Goal: Task Accomplishment & Management: Use online tool/utility

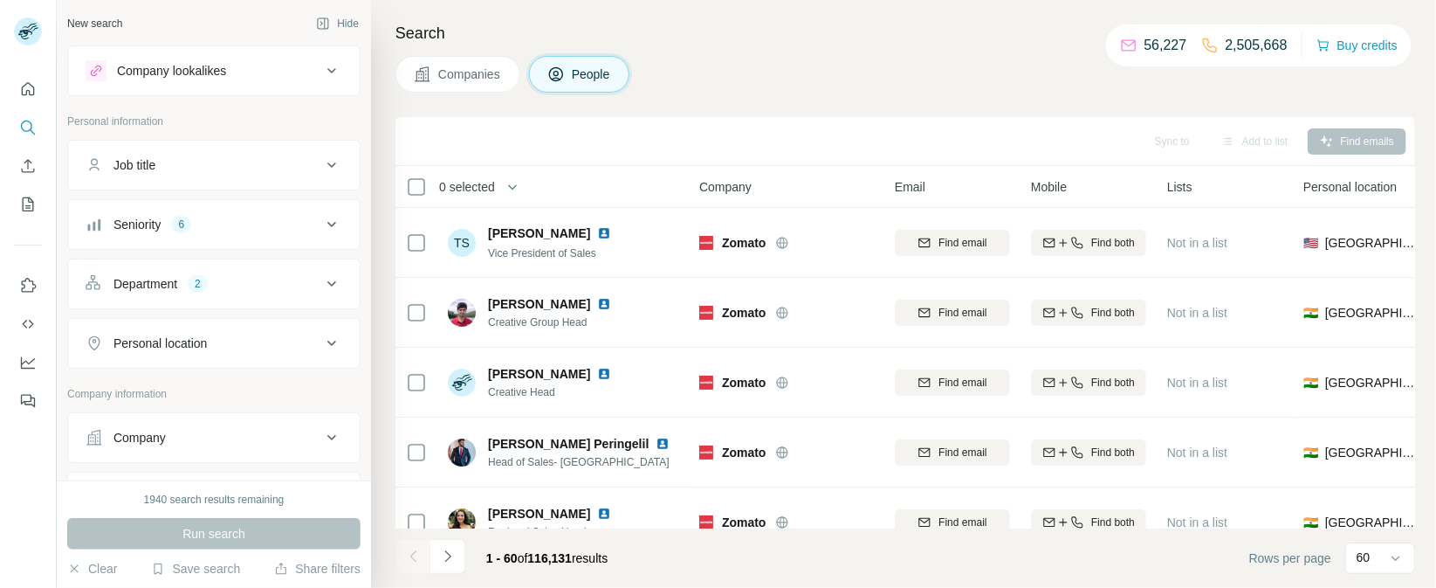
click at [324, 80] on button "Company lookalikes" at bounding box center [214, 71] width 292 height 42
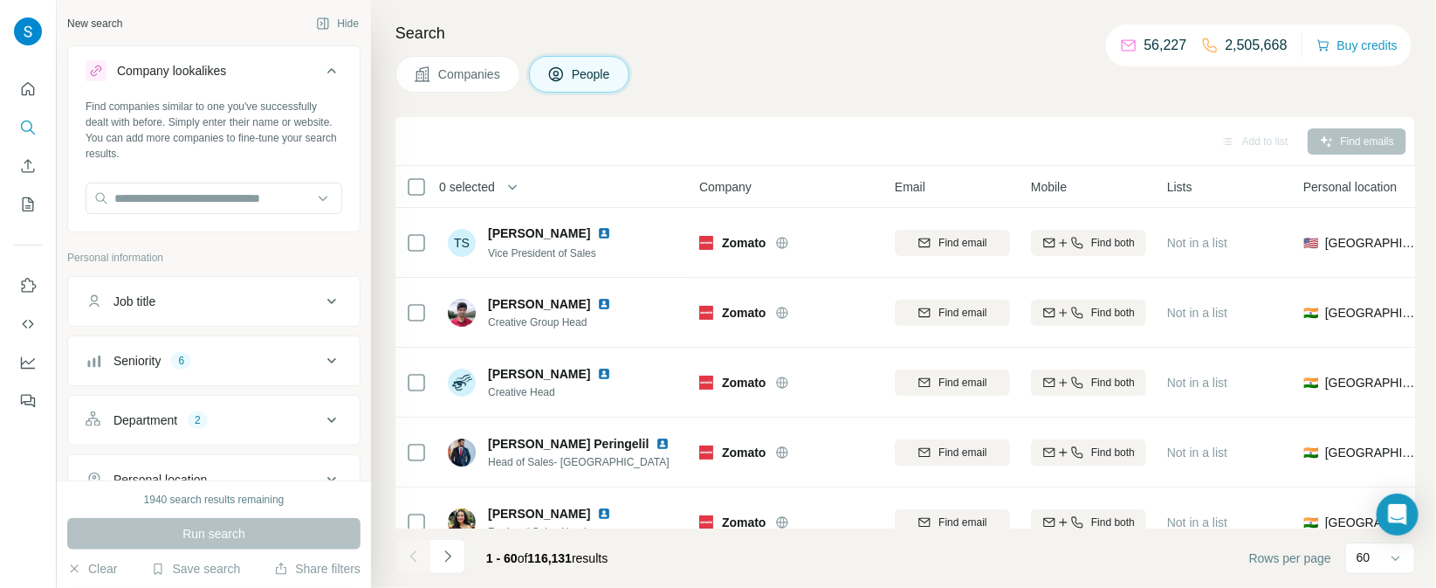
click at [324, 80] on button "Company lookalikes" at bounding box center [214, 74] width 292 height 49
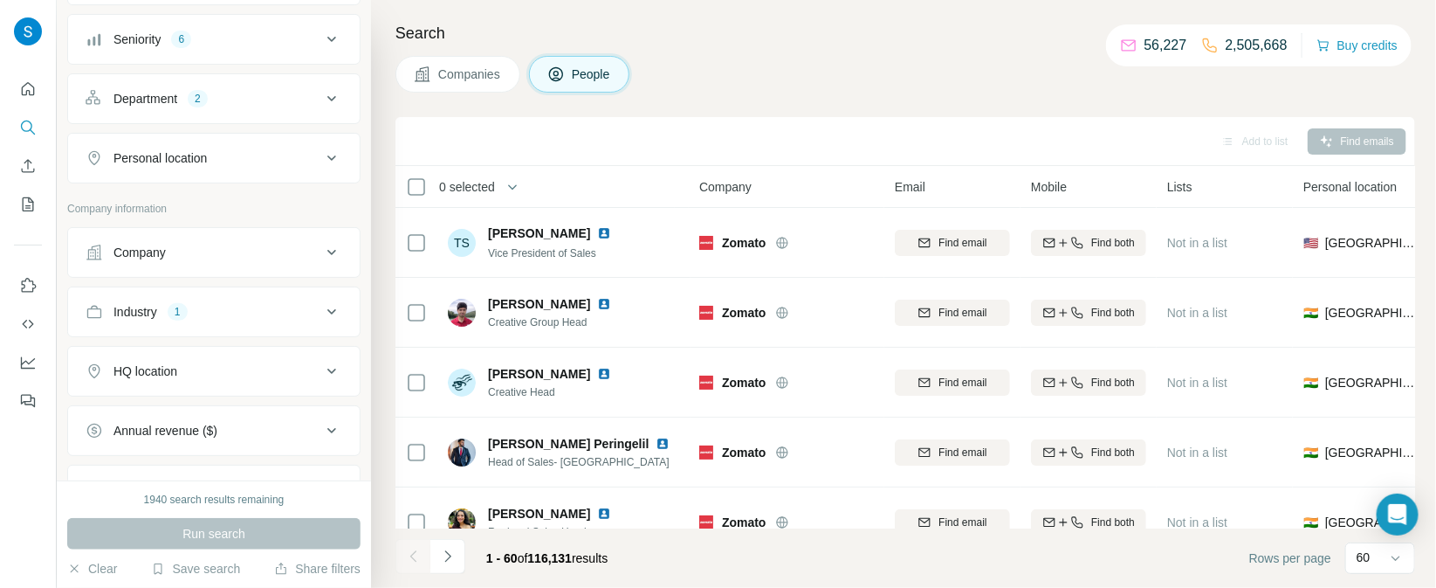
scroll to position [188, 0]
click at [244, 245] on div "Company" at bounding box center [204, 249] width 236 height 17
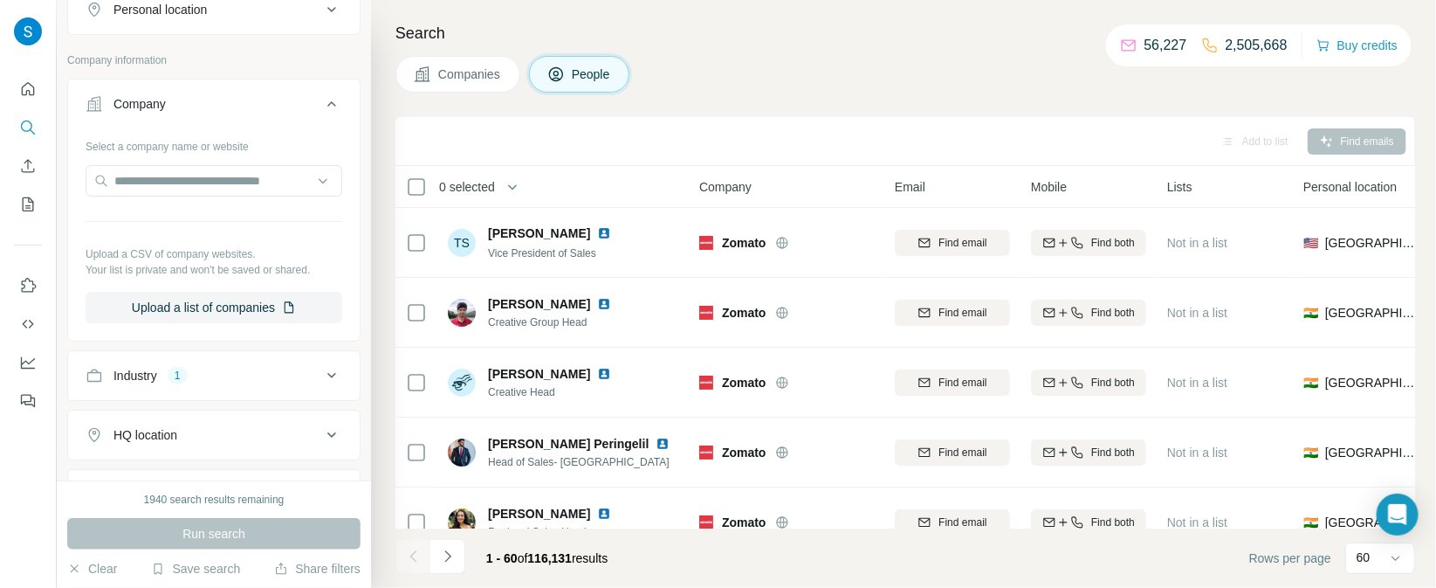
scroll to position [334, 0]
click at [209, 298] on button "Upload a list of companies" at bounding box center [214, 306] width 257 height 31
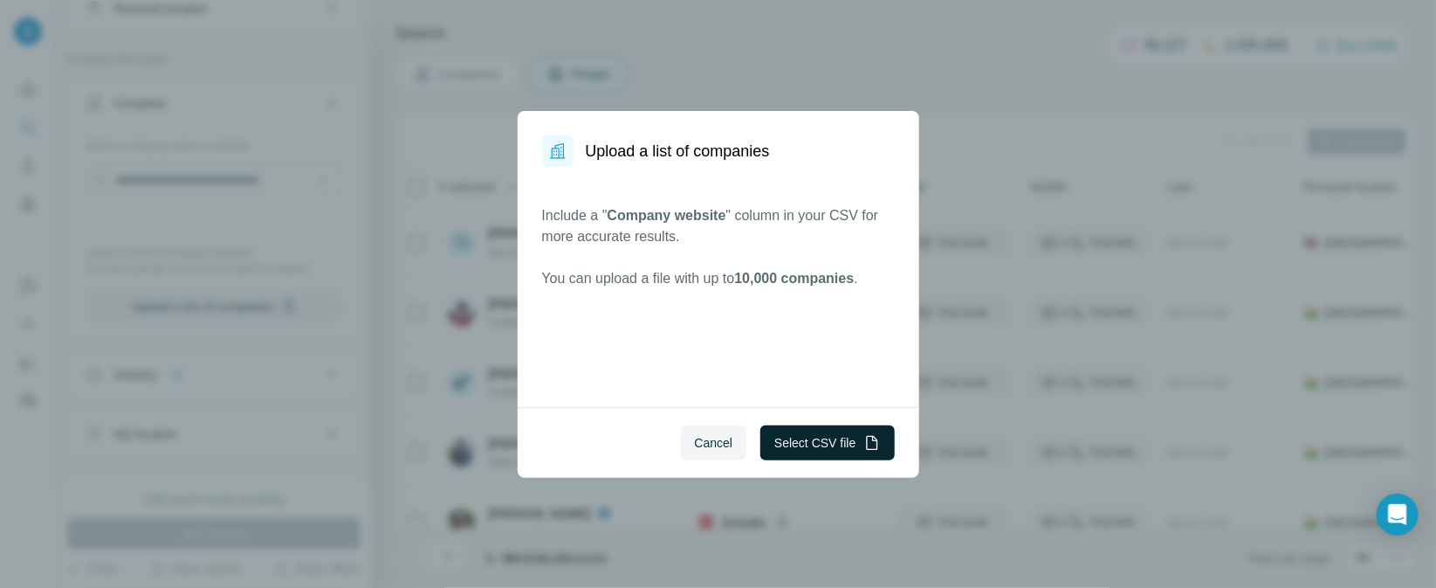
click at [823, 446] on button "Select CSV file" at bounding box center [827, 442] width 134 height 35
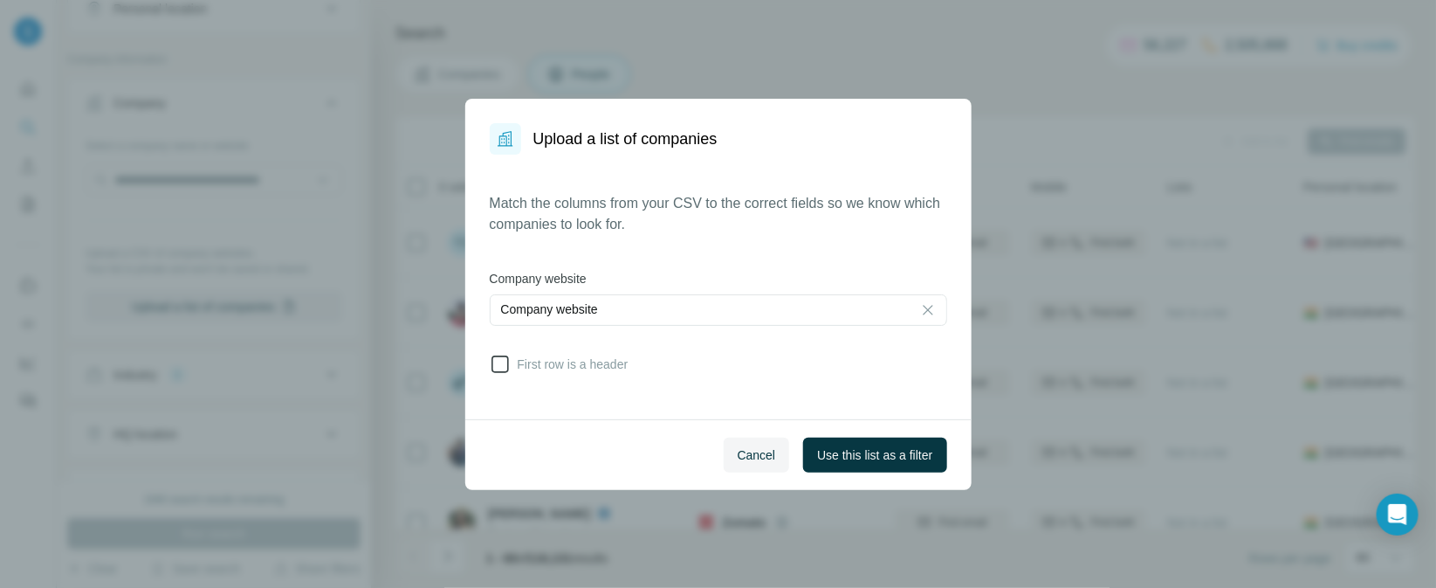
click at [507, 368] on icon at bounding box center [500, 363] width 17 height 17
click at [896, 447] on span "Use this list as a filter" at bounding box center [874, 454] width 115 height 17
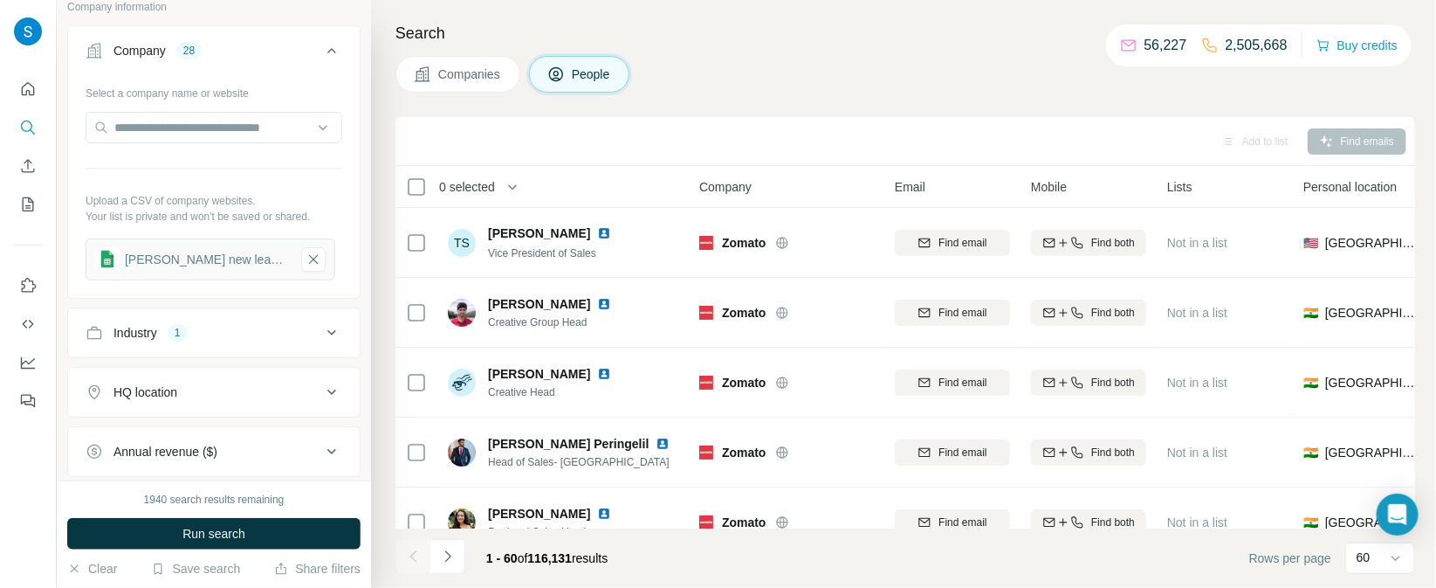
scroll to position [390, 0]
click at [246, 314] on button "Industry 1" at bounding box center [214, 329] width 292 height 42
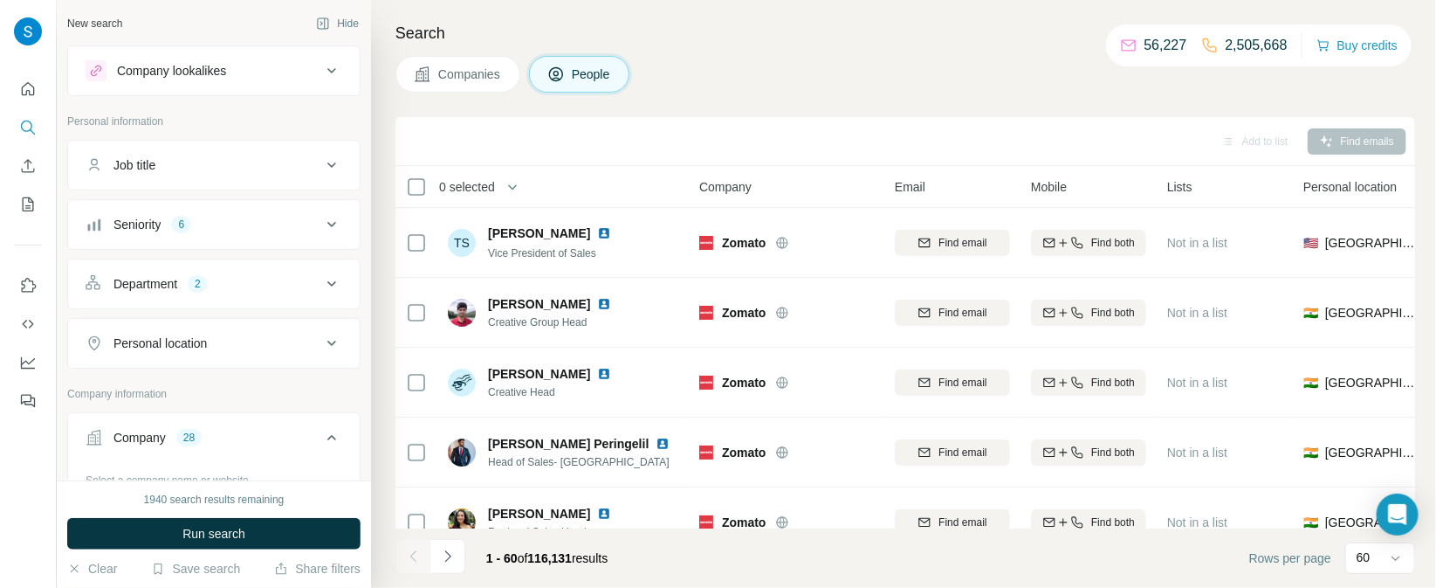
scroll to position [7, 0]
click at [258, 284] on button "Department 2" at bounding box center [214, 277] width 292 height 42
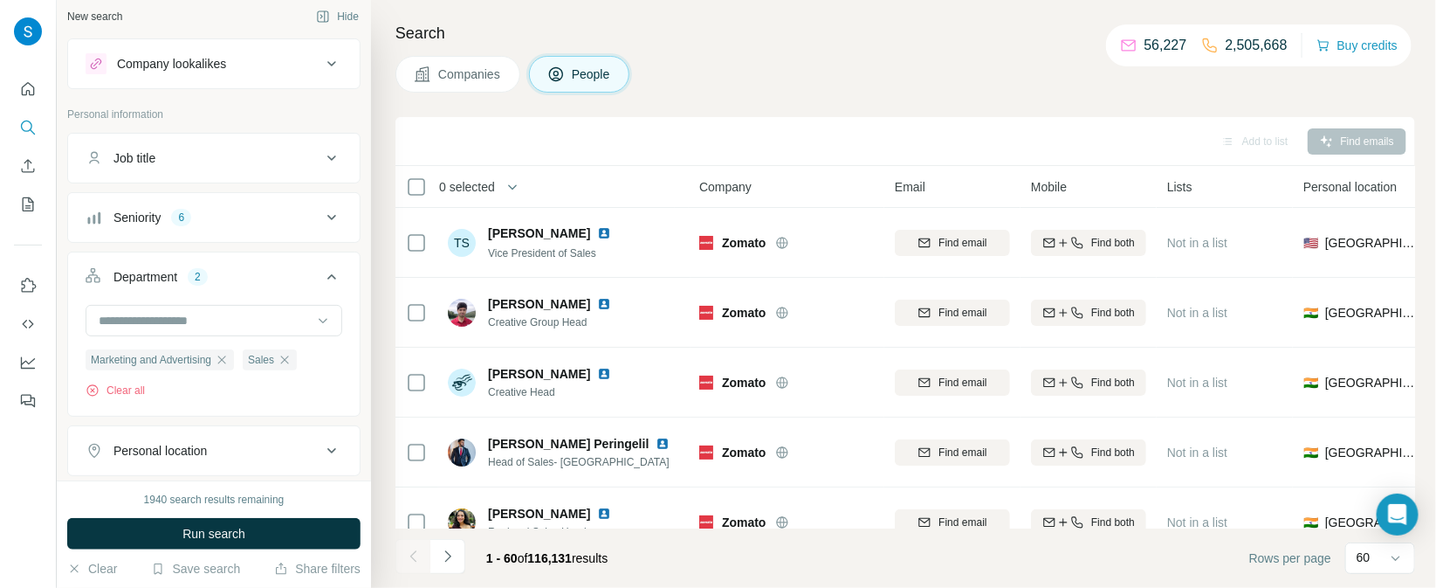
click at [267, 229] on button "Seniority 6" at bounding box center [214, 217] width 292 height 42
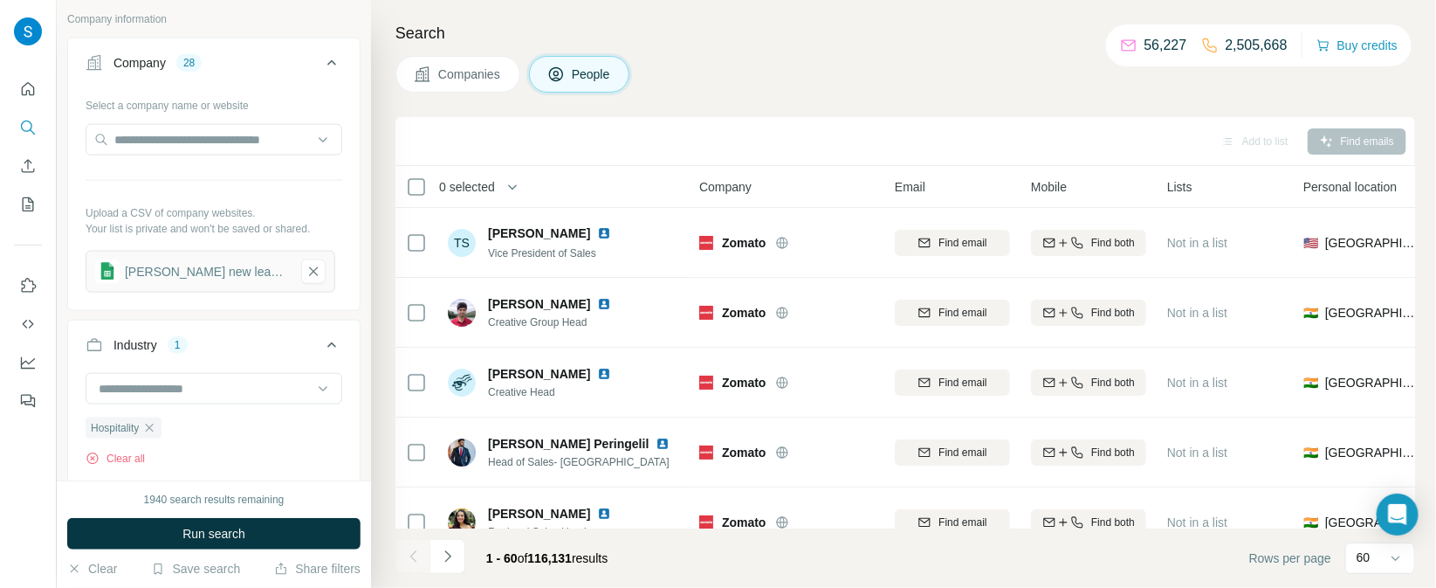
scroll to position [865, 0]
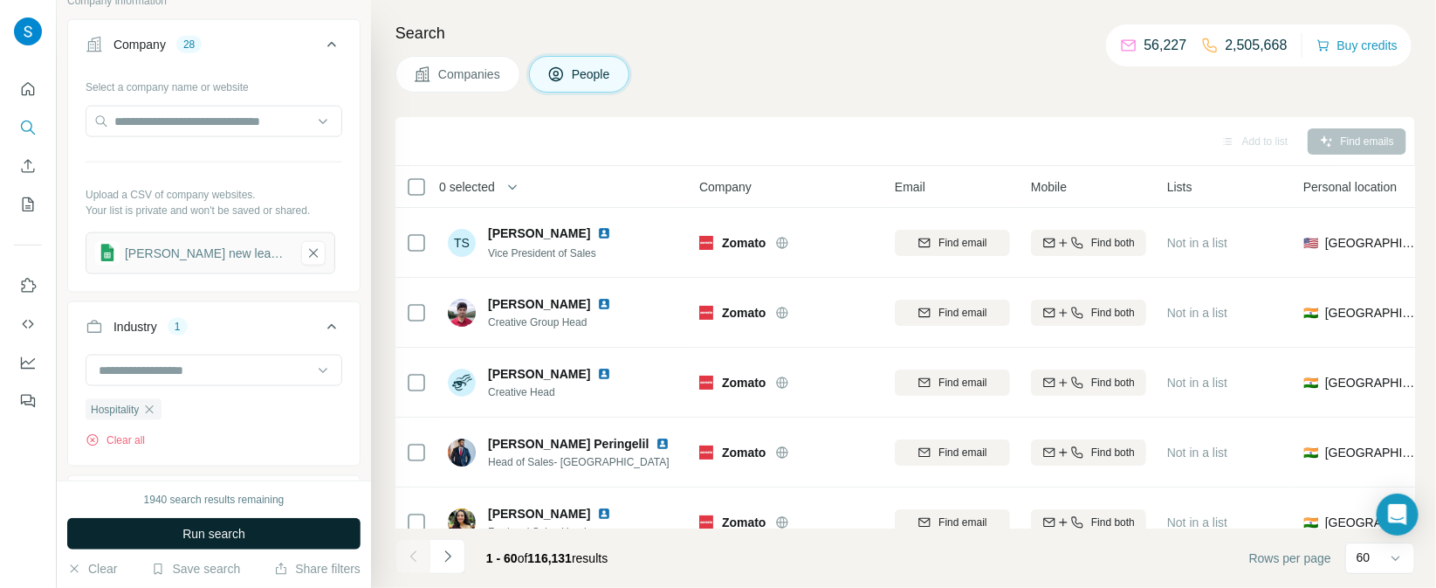
click at [216, 538] on span "Run search" at bounding box center [213, 533] width 63 height 17
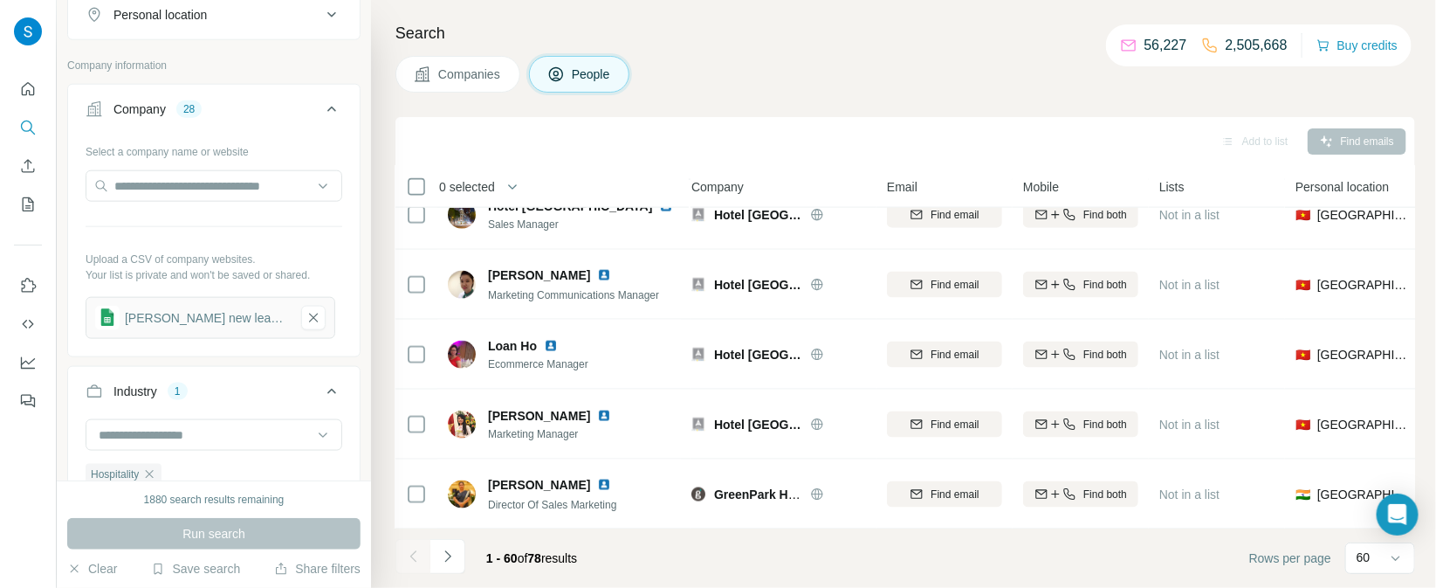
scroll to position [3869, 7]
click at [450, 561] on icon "Navigate to next page" at bounding box center [447, 555] width 17 height 17
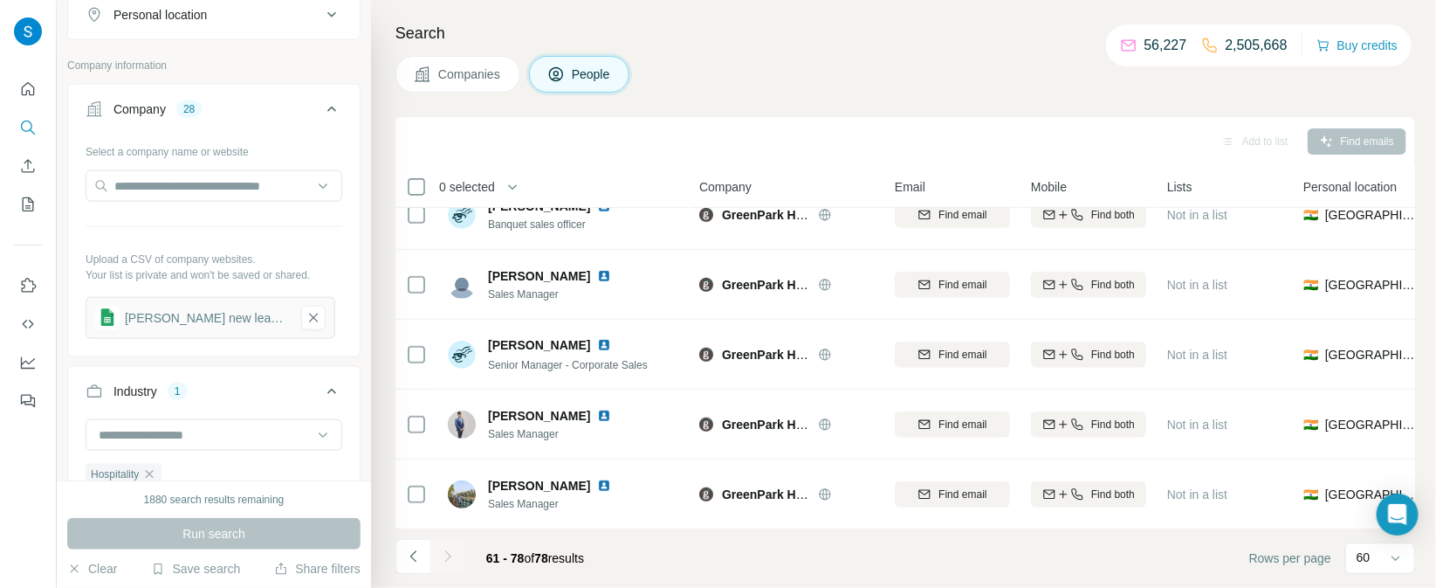
scroll to position [937, 0]
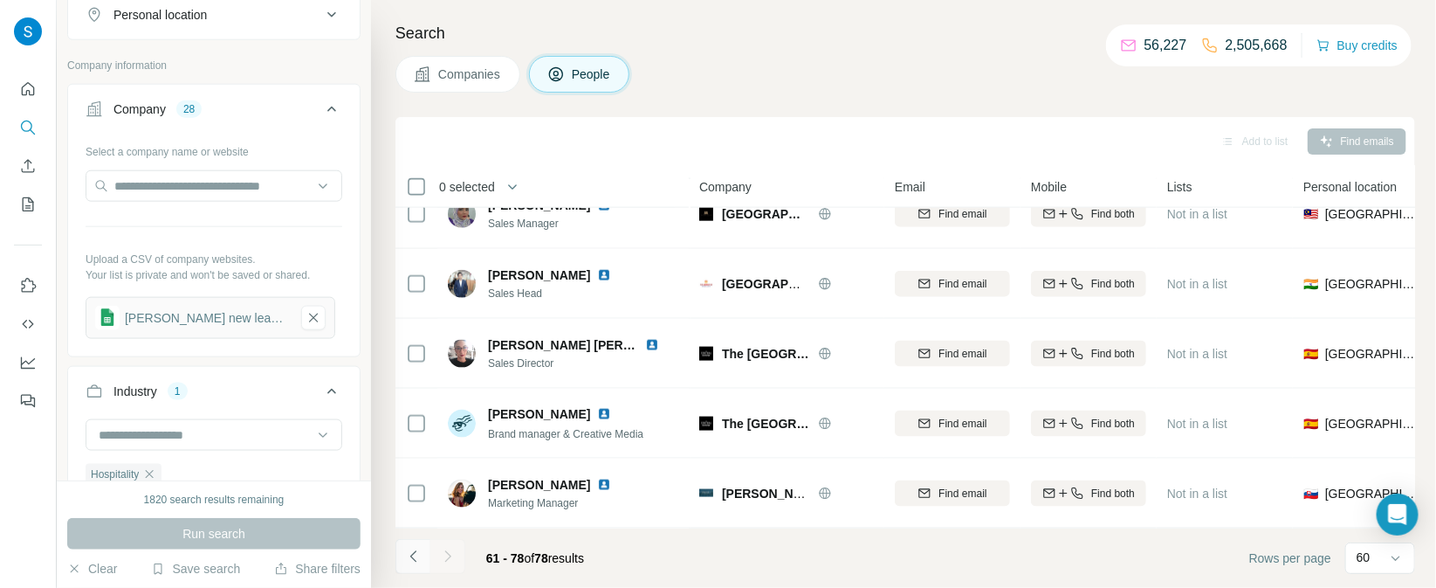
click at [418, 551] on icon "Navigate to previous page" at bounding box center [413, 555] width 17 height 17
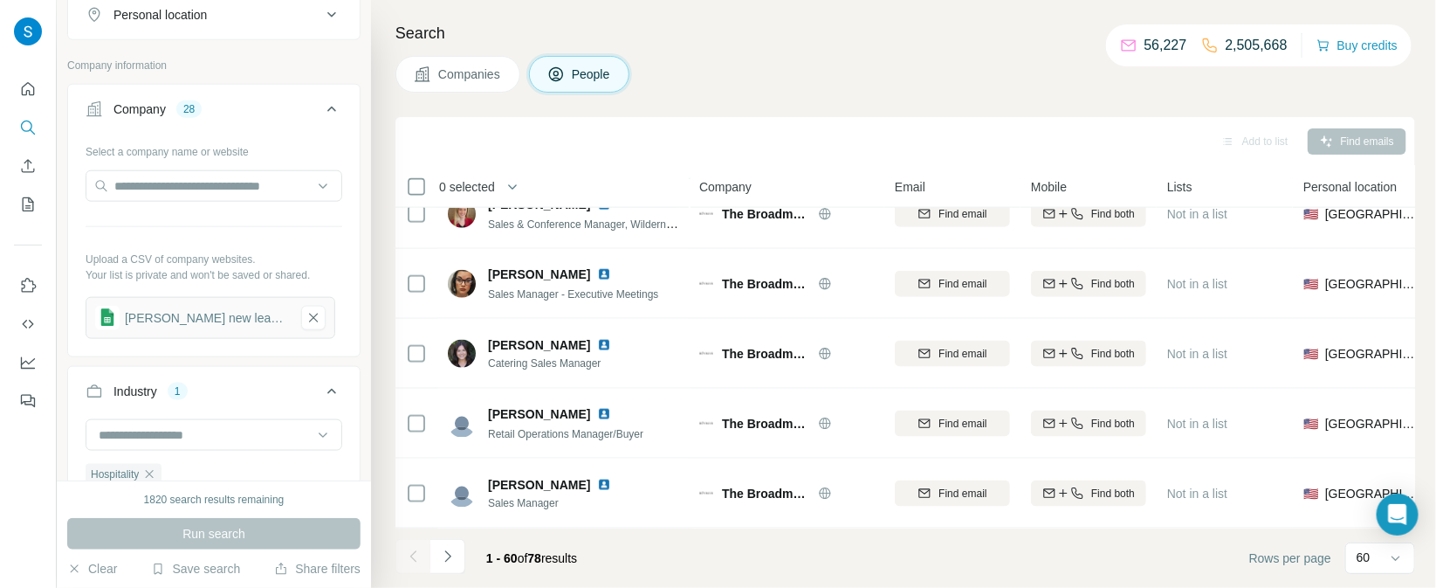
scroll to position [3869, 0]
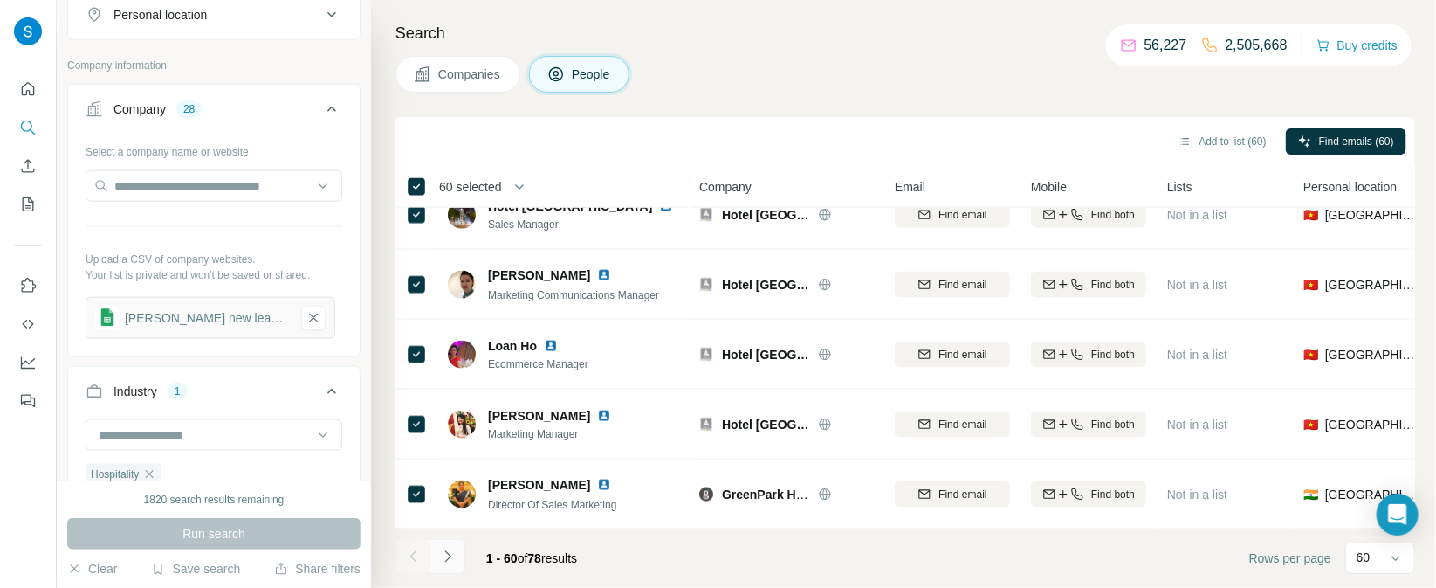
click at [443, 567] on button "Navigate to next page" at bounding box center [447, 556] width 35 height 35
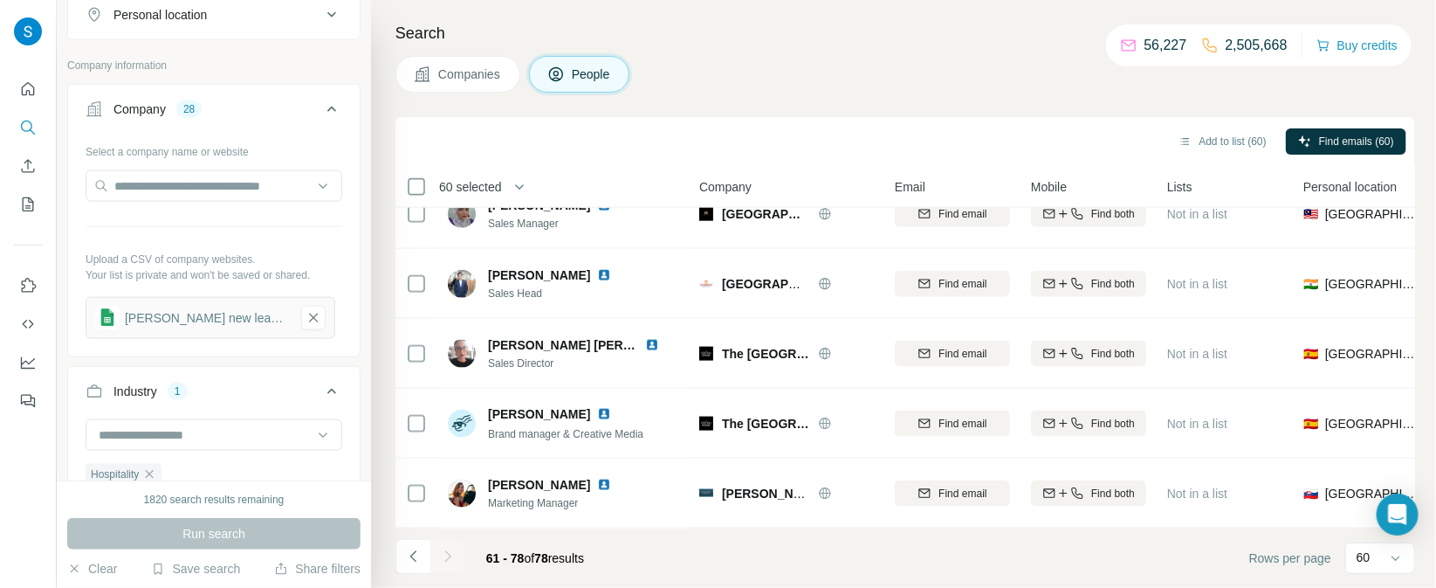
scroll to position [937, 0]
drag, startPoint x: 1424, startPoint y: 131, endPoint x: 1422, endPoint y: 85, distance: 46.3
click at [0, 587] on div at bounding box center [0, 588] width 0 height 0
click at [1194, 137] on button "Add to list (78)" at bounding box center [1222, 141] width 113 height 26
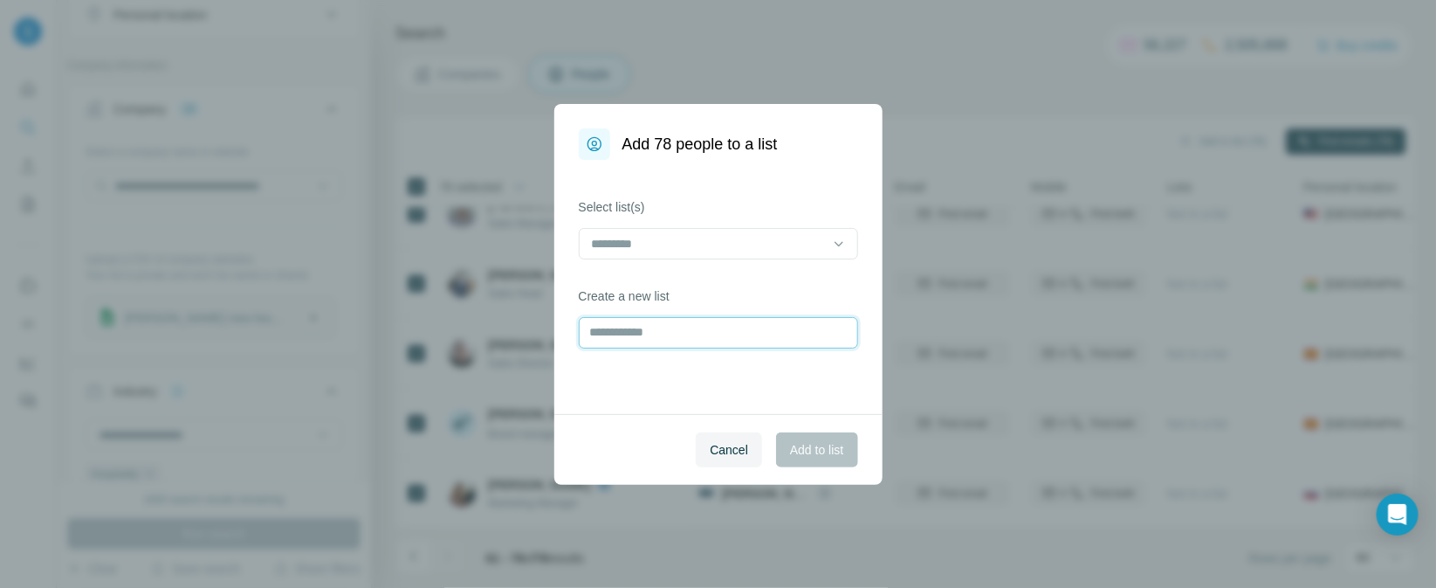
click at [633, 329] on input "text" at bounding box center [718, 332] width 279 height 31
type input "**********"
click at [824, 445] on span "Add to list" at bounding box center [816, 449] width 53 height 17
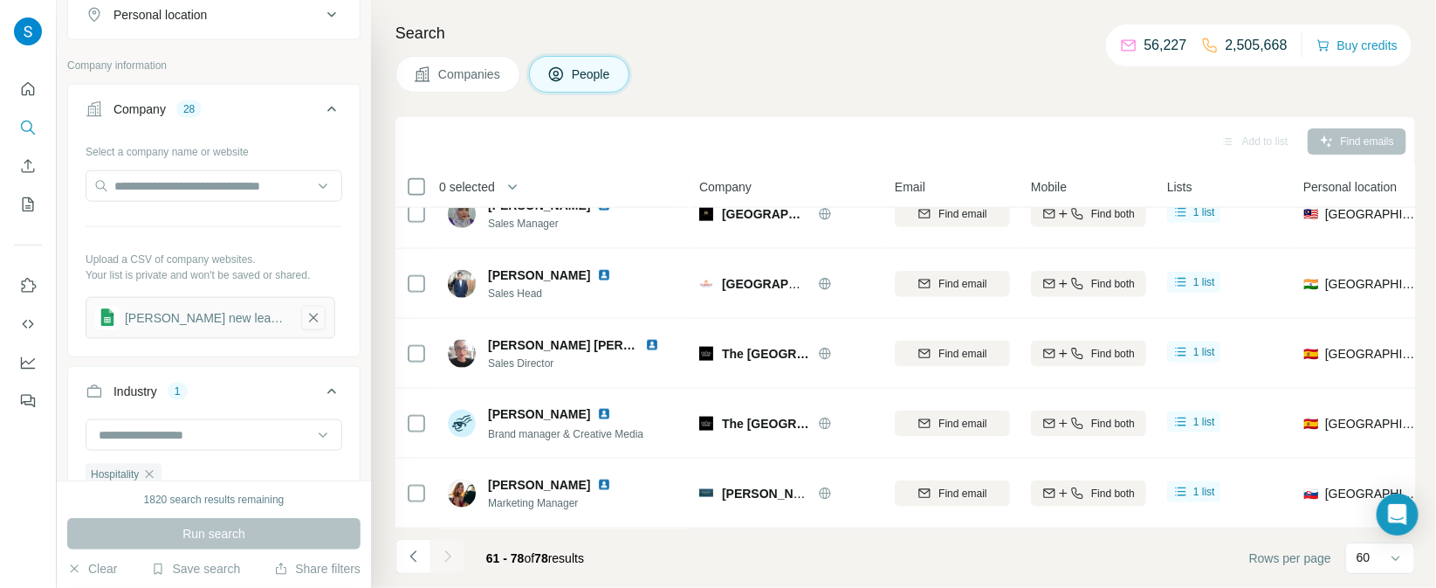
click at [306, 313] on icon "button" at bounding box center [314, 317] width 16 height 17
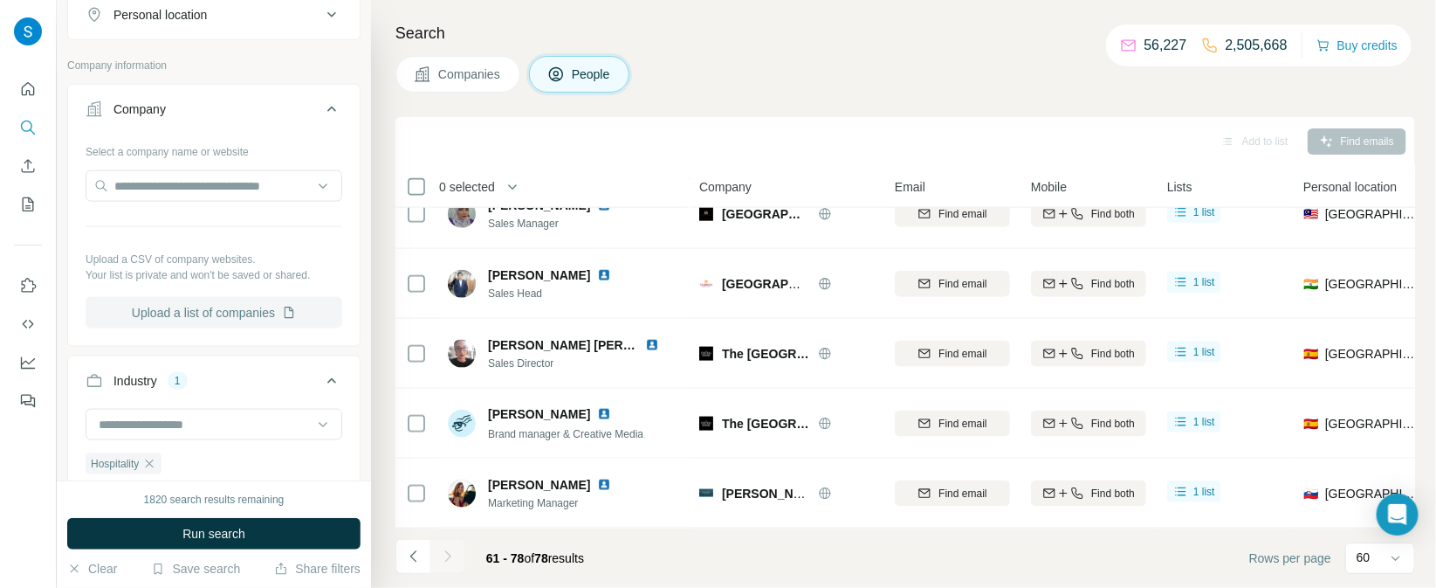
click at [222, 318] on button "Upload a list of companies" at bounding box center [214, 312] width 257 height 31
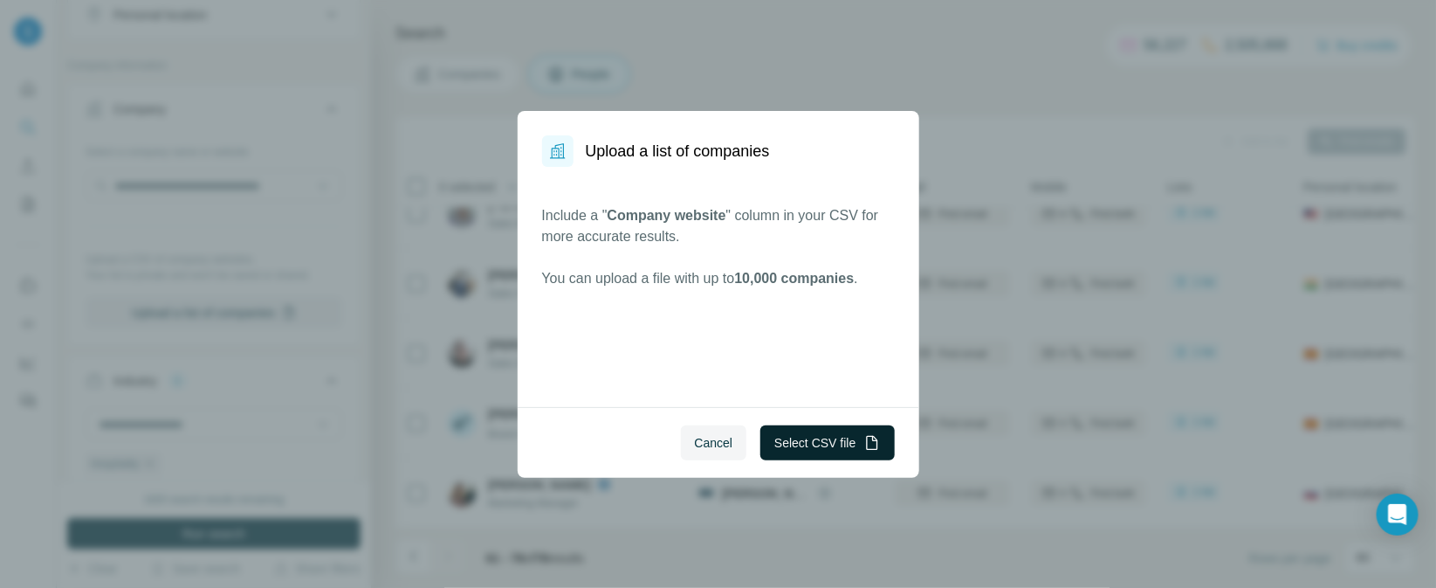
click at [835, 432] on button "Select CSV file" at bounding box center [827, 442] width 134 height 35
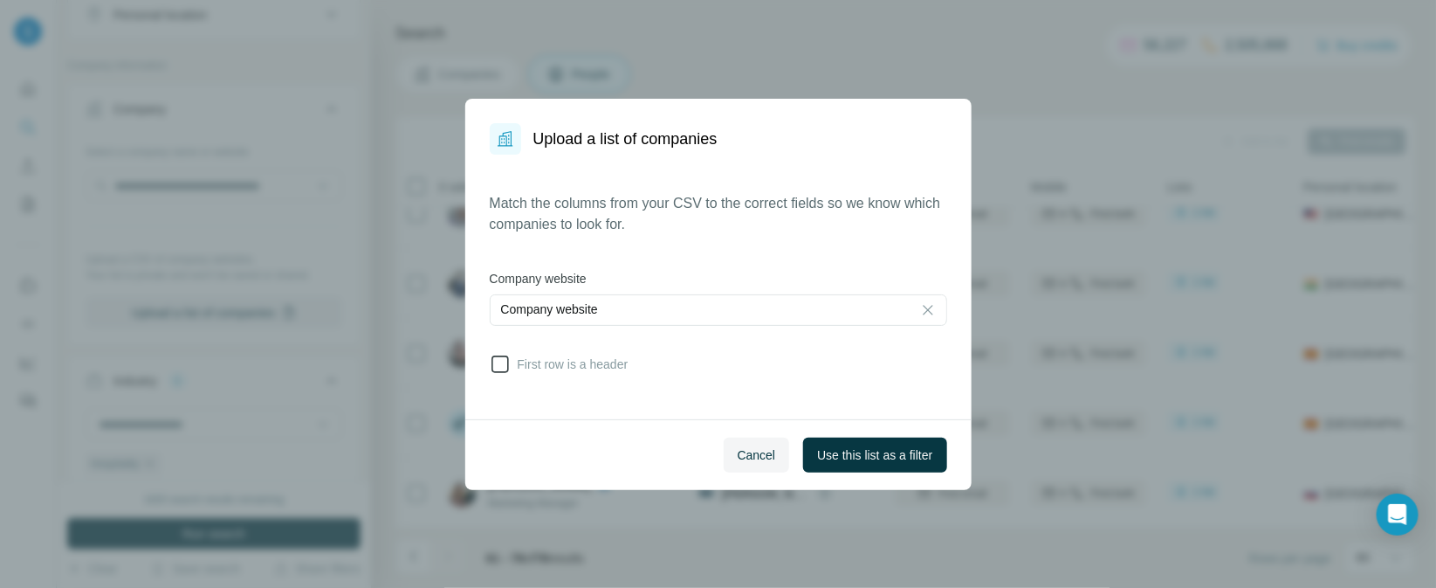
click at [499, 365] on icon at bounding box center [500, 364] width 21 height 21
click at [907, 454] on span "Use this list as a filter" at bounding box center [874, 454] width 115 height 17
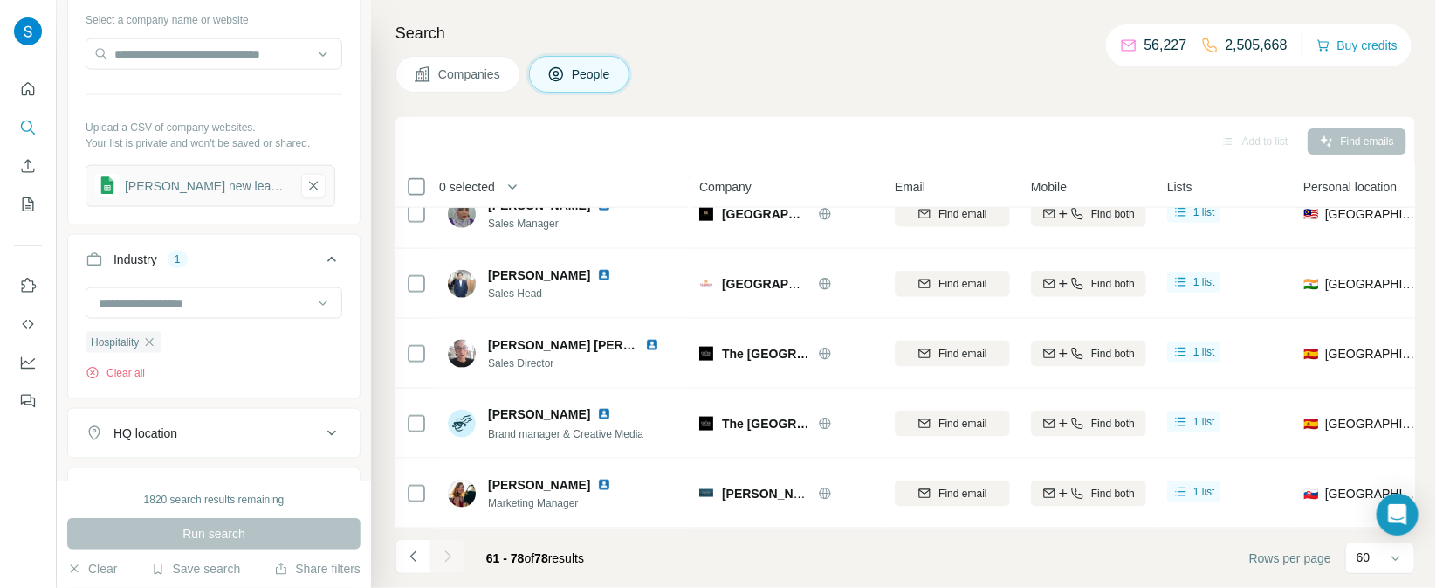
scroll to position [950, 0]
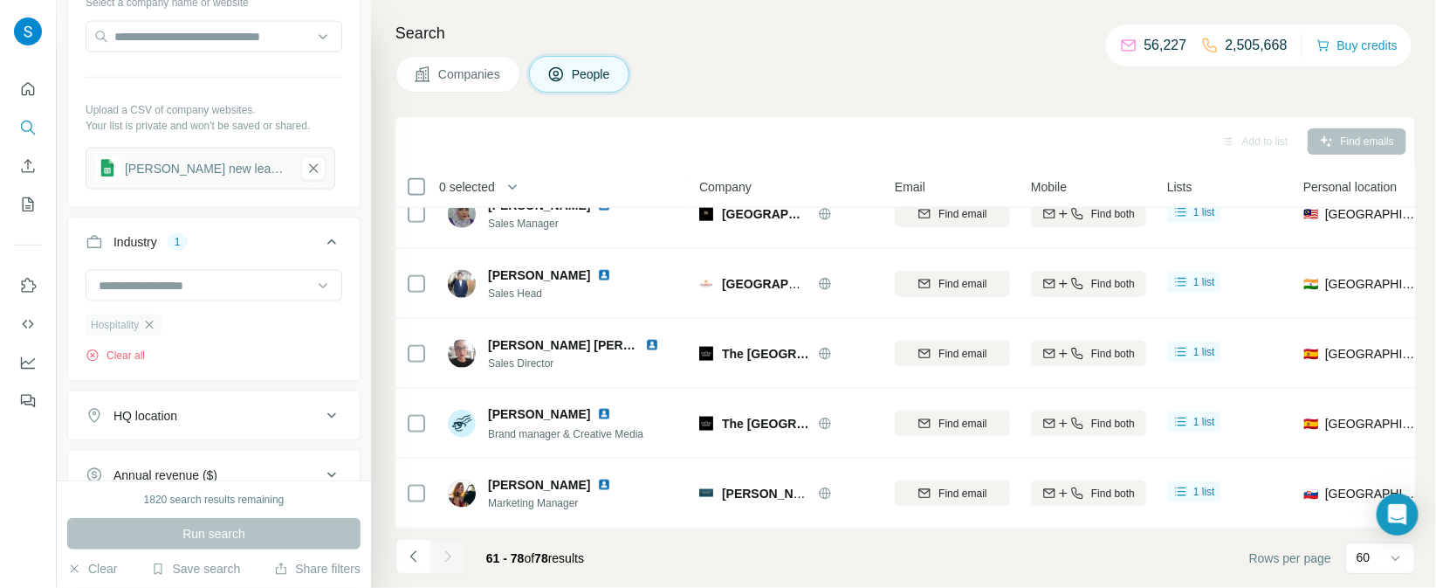
click at [154, 324] on icon "button" at bounding box center [149, 325] width 14 height 14
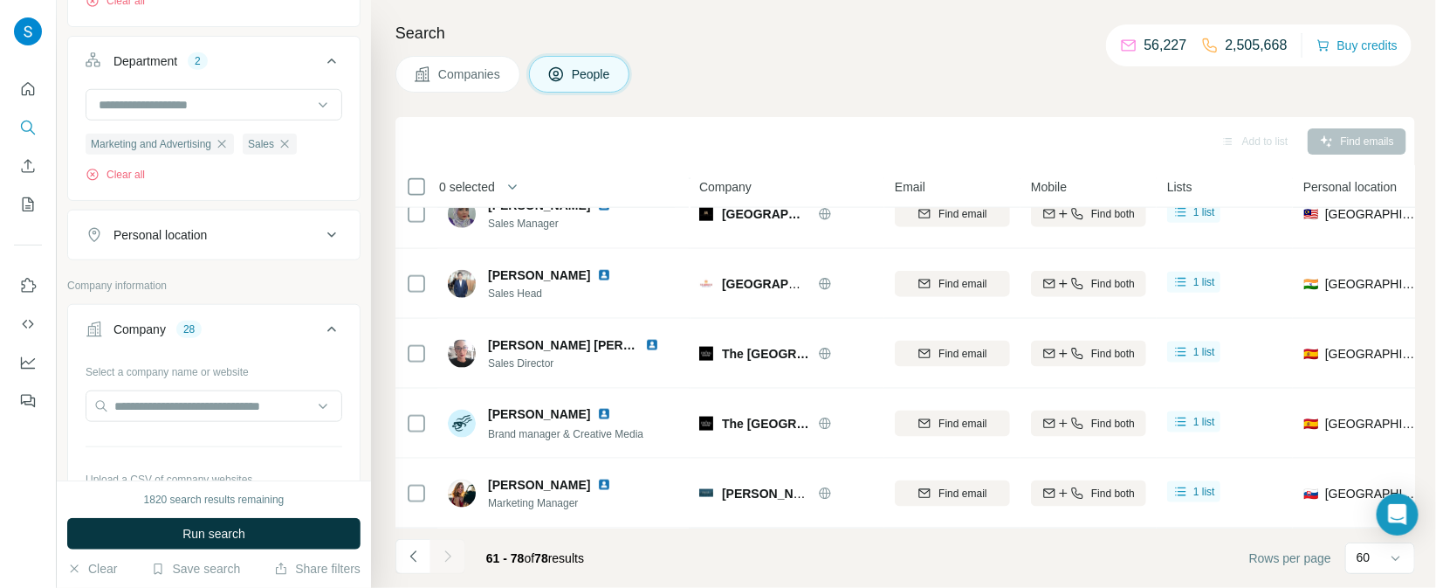
scroll to position [579, 0]
click at [226, 141] on icon "button" at bounding box center [222, 145] width 8 height 8
click at [125, 139] on icon "button" at bounding box center [127, 146] width 14 height 14
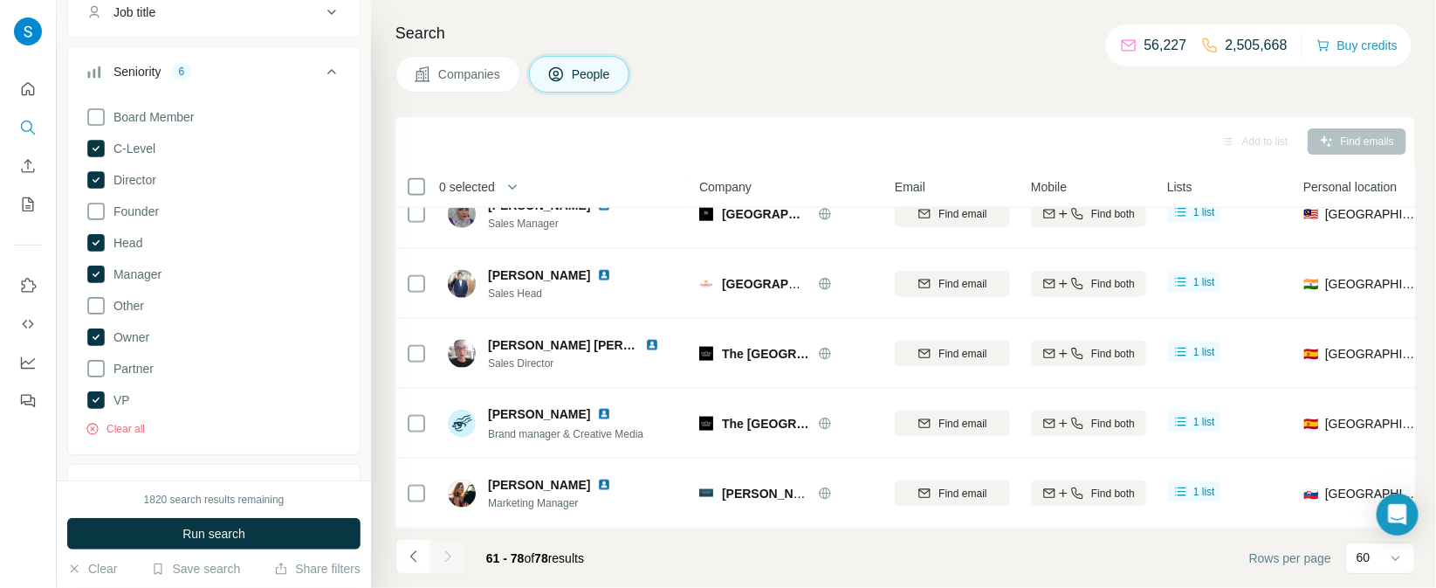
scroll to position [109, 0]
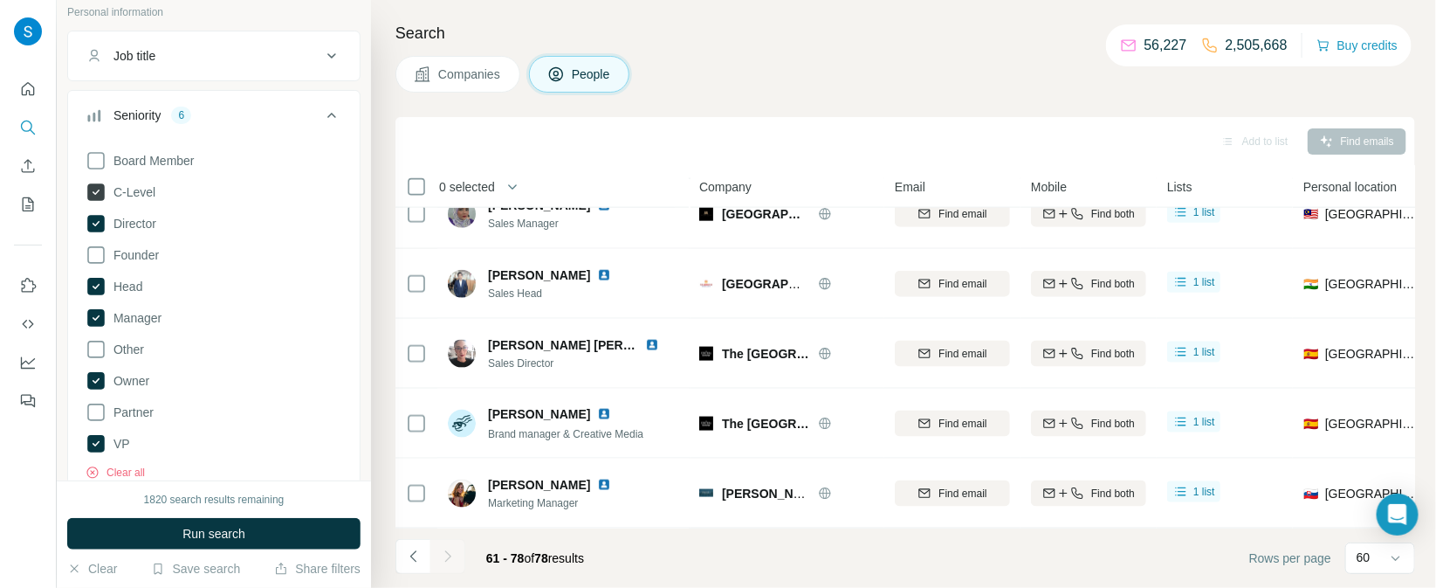
click at [93, 191] on icon at bounding box center [96, 191] width 7 height 5
click at [93, 216] on icon at bounding box center [95, 223] width 17 height 17
click at [94, 282] on icon at bounding box center [95, 286] width 17 height 17
click at [98, 321] on icon at bounding box center [95, 317] width 17 height 17
click at [98, 382] on icon at bounding box center [95, 380] width 17 height 17
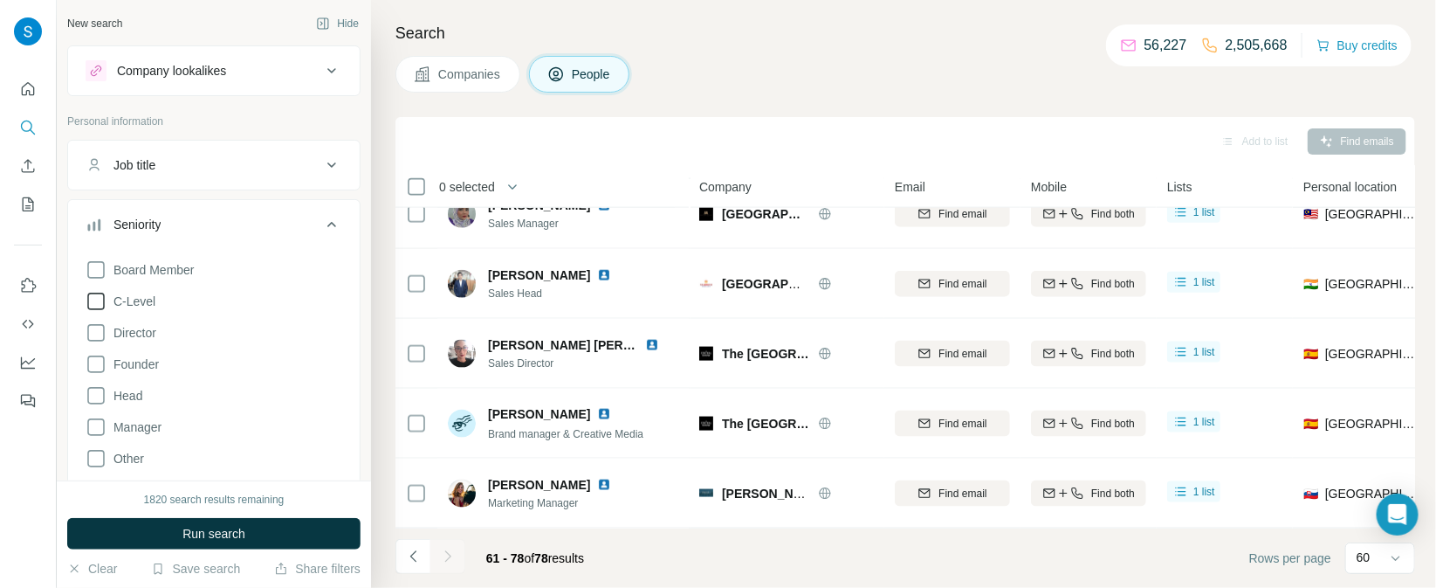
click at [93, 299] on icon at bounding box center [96, 301] width 21 height 21
click at [91, 335] on icon at bounding box center [96, 332] width 21 height 21
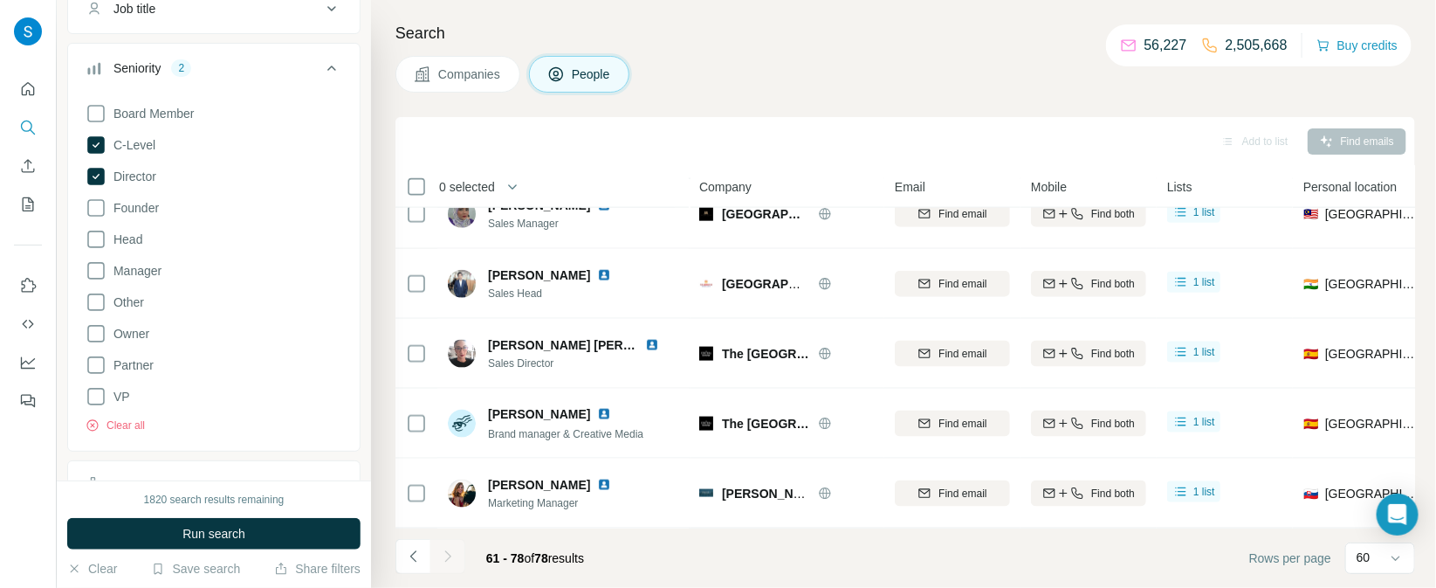
scroll to position [162, 0]
click at [96, 261] on icon at bounding box center [96, 264] width 21 height 21
click at [93, 235] on icon at bounding box center [96, 233] width 21 height 21
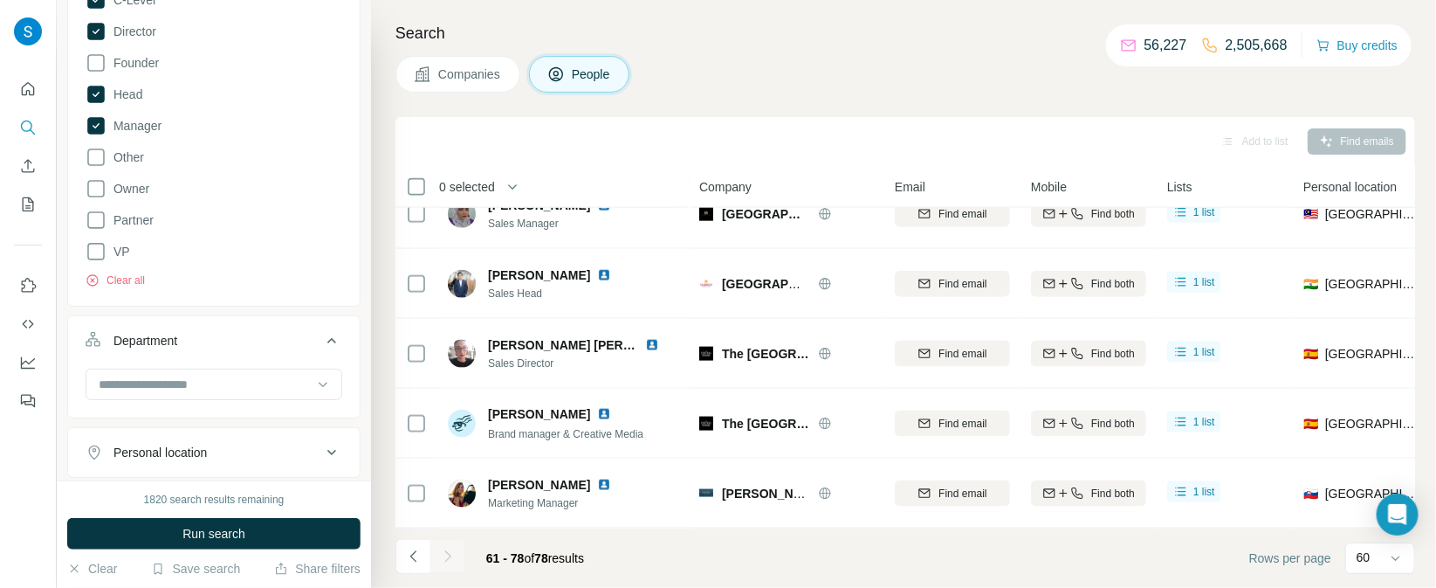
scroll to position [304, 0]
click at [97, 251] on icon at bounding box center [96, 248] width 21 height 21
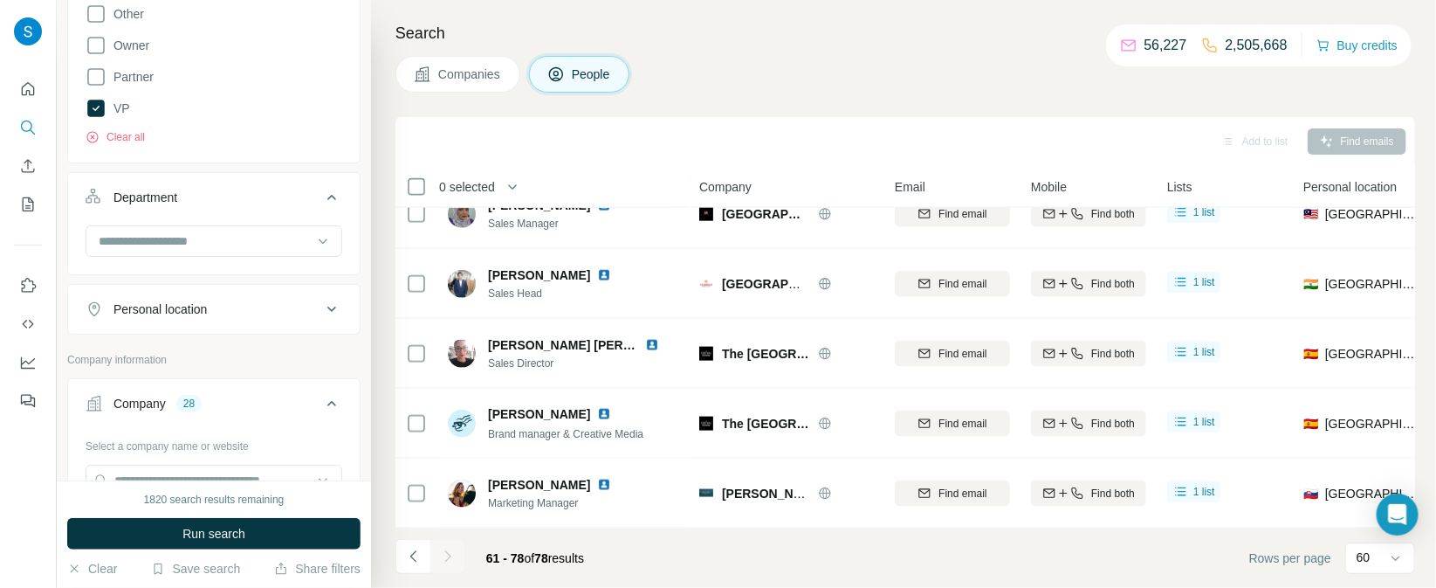
scroll to position [449, 0]
click at [237, 233] on input at bounding box center [205, 236] width 216 height 19
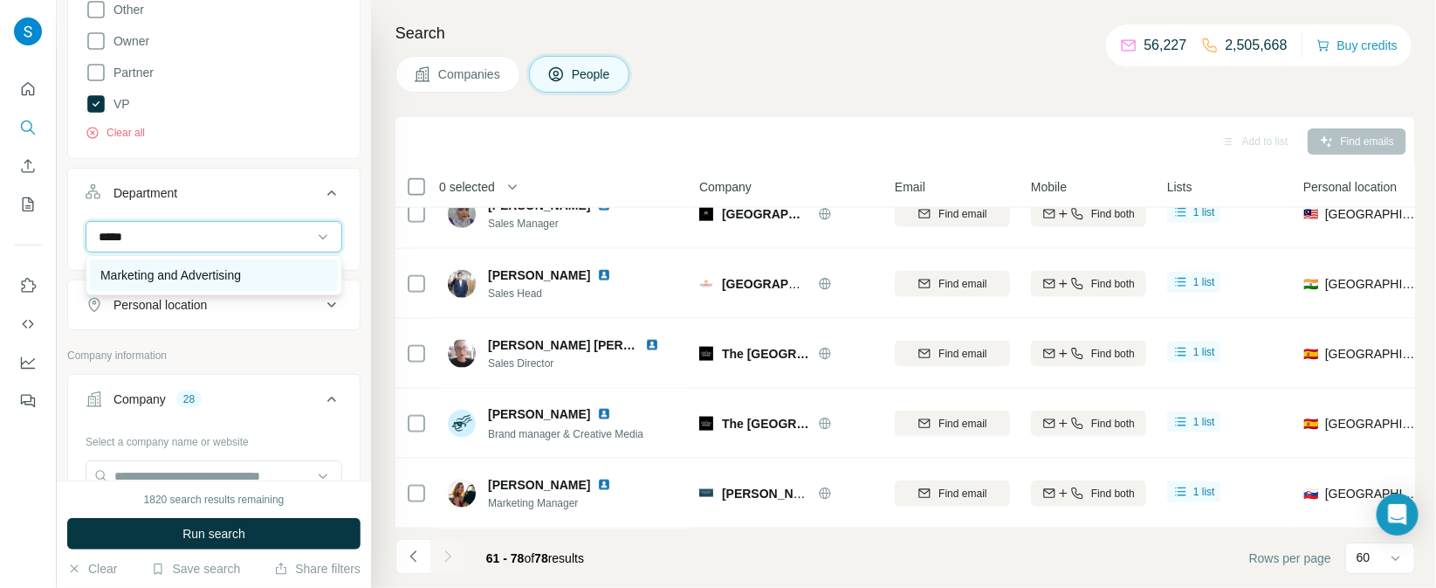
type input "*****"
click at [230, 277] on p "Marketing and Advertising" at bounding box center [170, 274] width 141 height 17
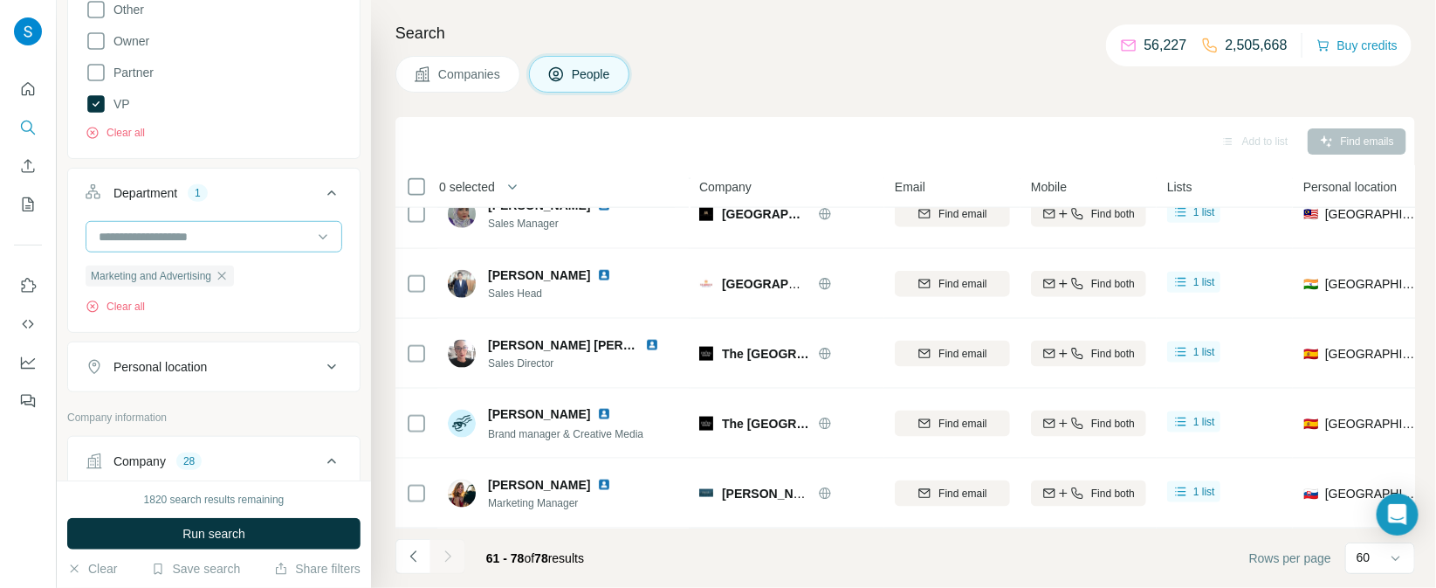
click at [246, 243] on input at bounding box center [205, 236] width 216 height 19
type input "****"
click at [197, 276] on div "Sales" at bounding box center [213, 274] width 227 height 17
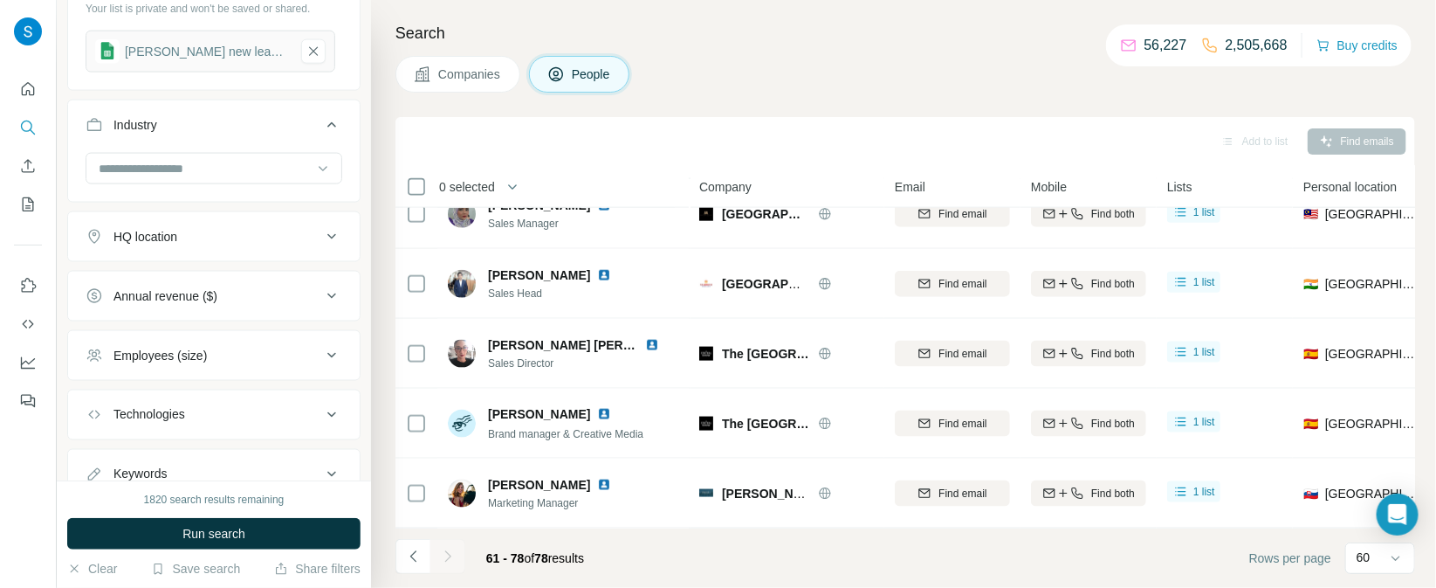
scroll to position [1069, 0]
click at [220, 158] on input at bounding box center [205, 165] width 216 height 19
type input "****"
click at [168, 237] on div "Hospitality" at bounding box center [213, 233] width 227 height 17
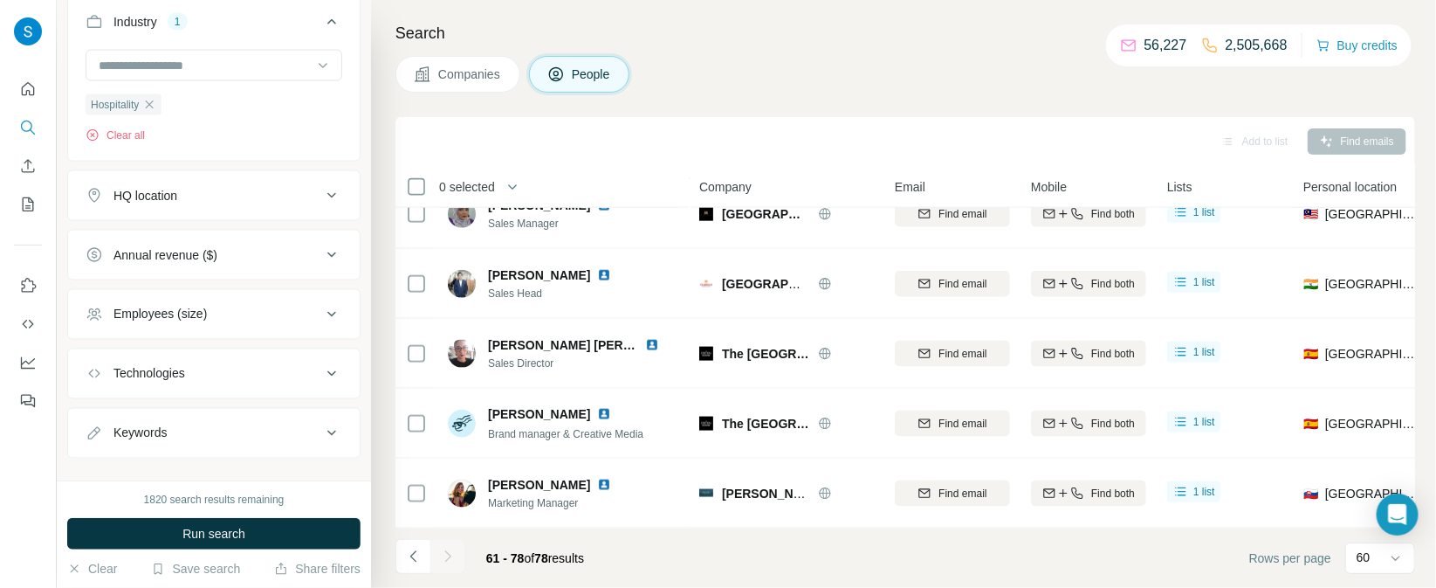
scroll to position [1193, 0]
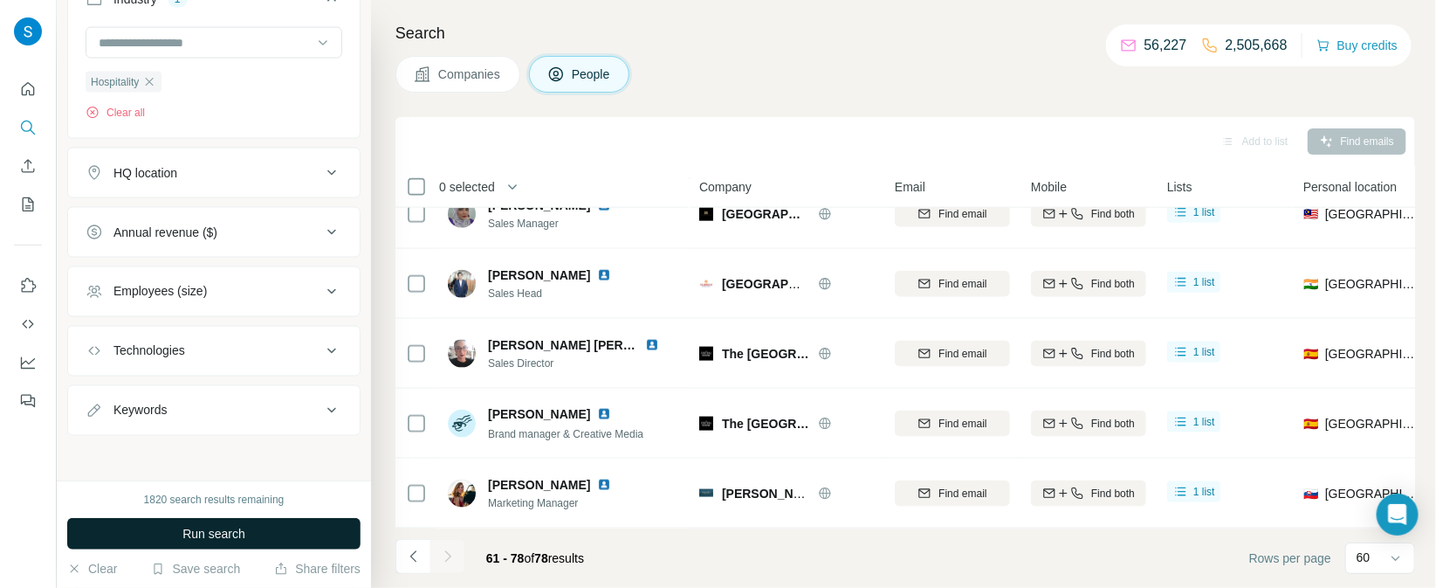
click at [237, 529] on span "Run search" at bounding box center [213, 533] width 63 height 17
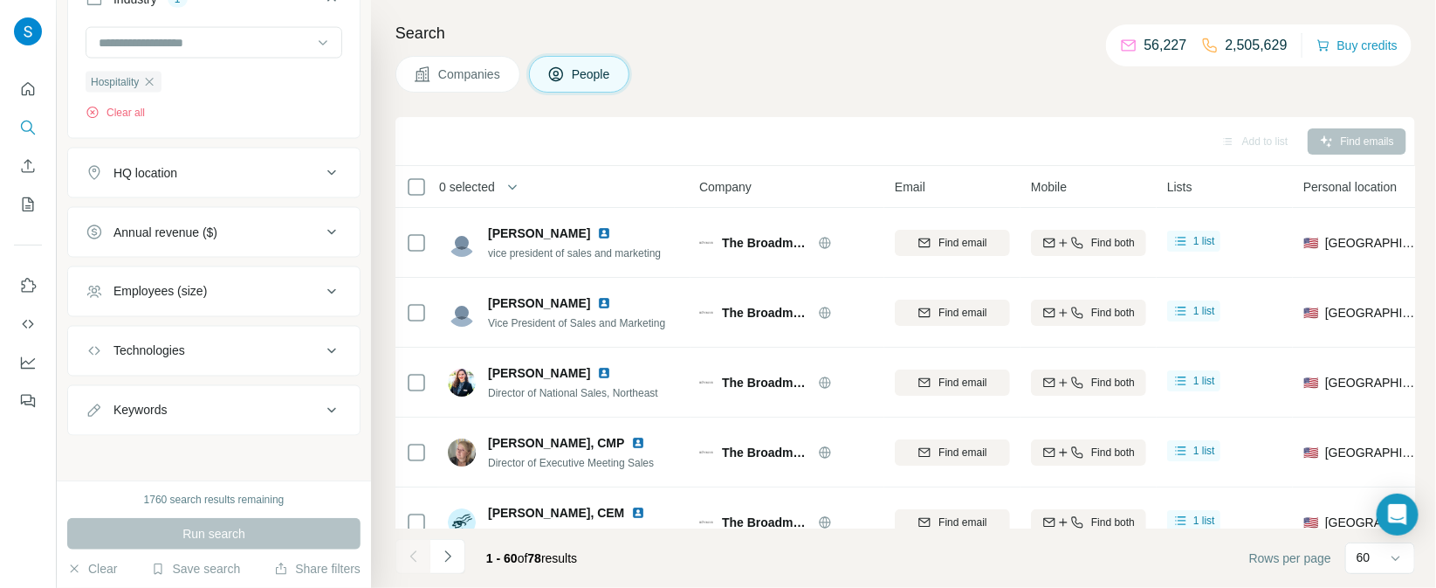
click at [286, 181] on button "HQ location" at bounding box center [214, 173] width 292 height 42
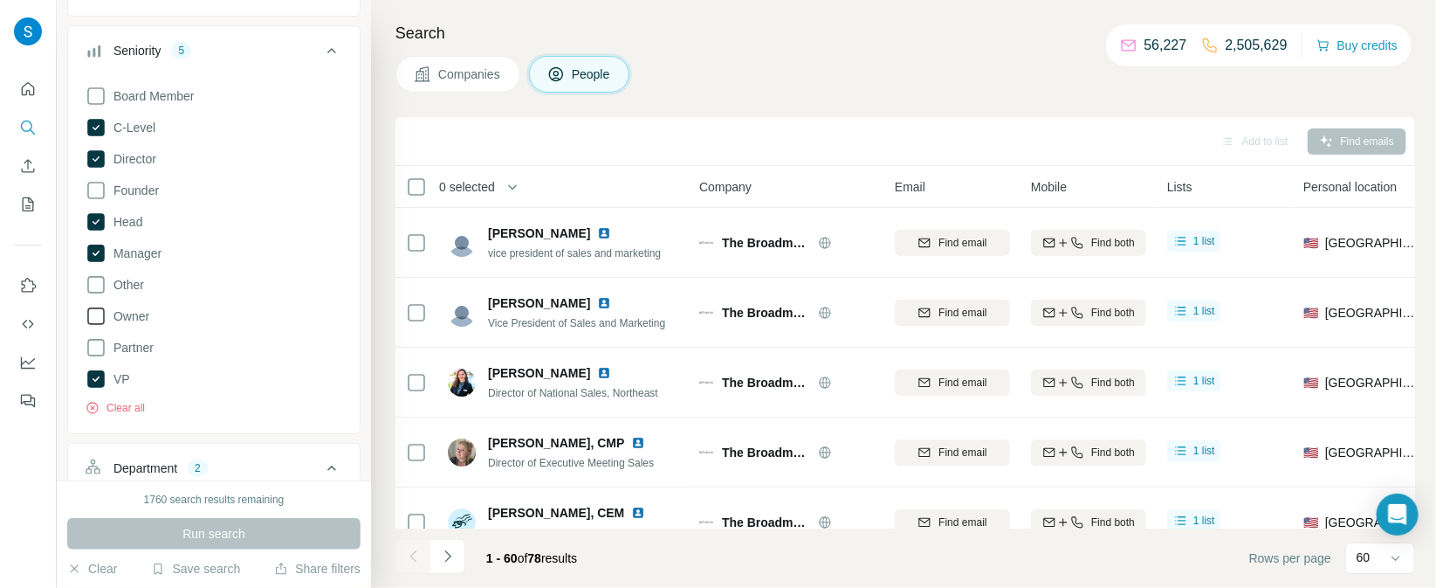
scroll to position [163, 0]
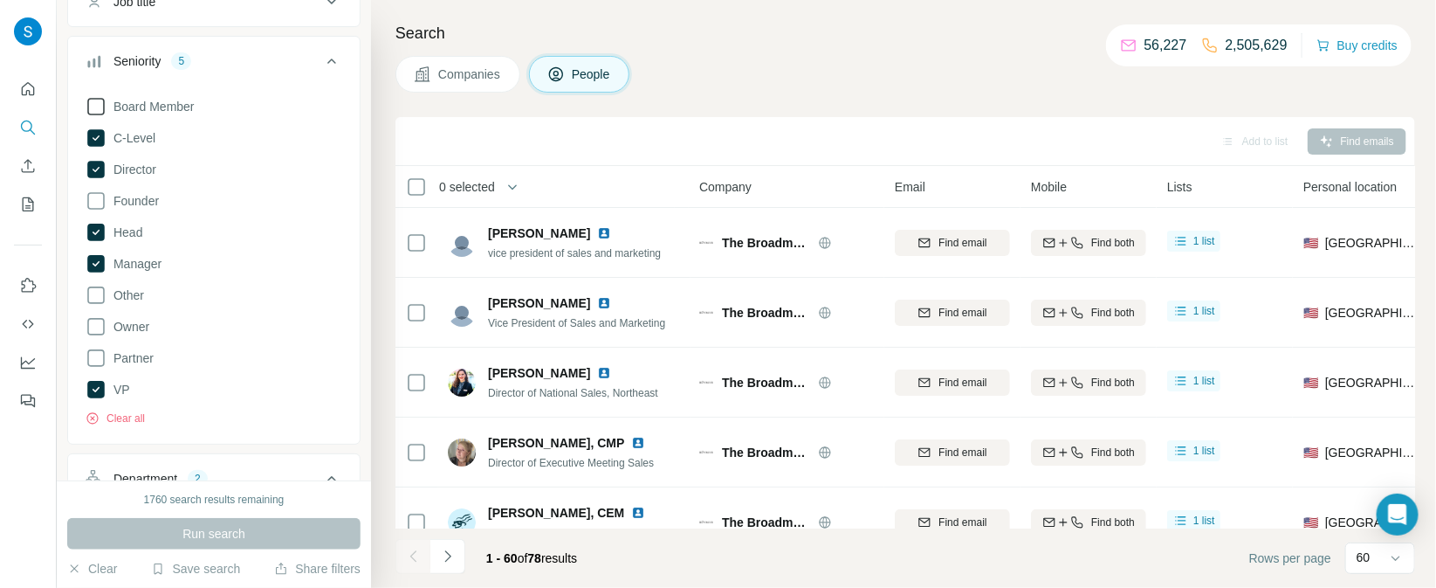
click at [100, 110] on icon at bounding box center [96, 106] width 21 height 21
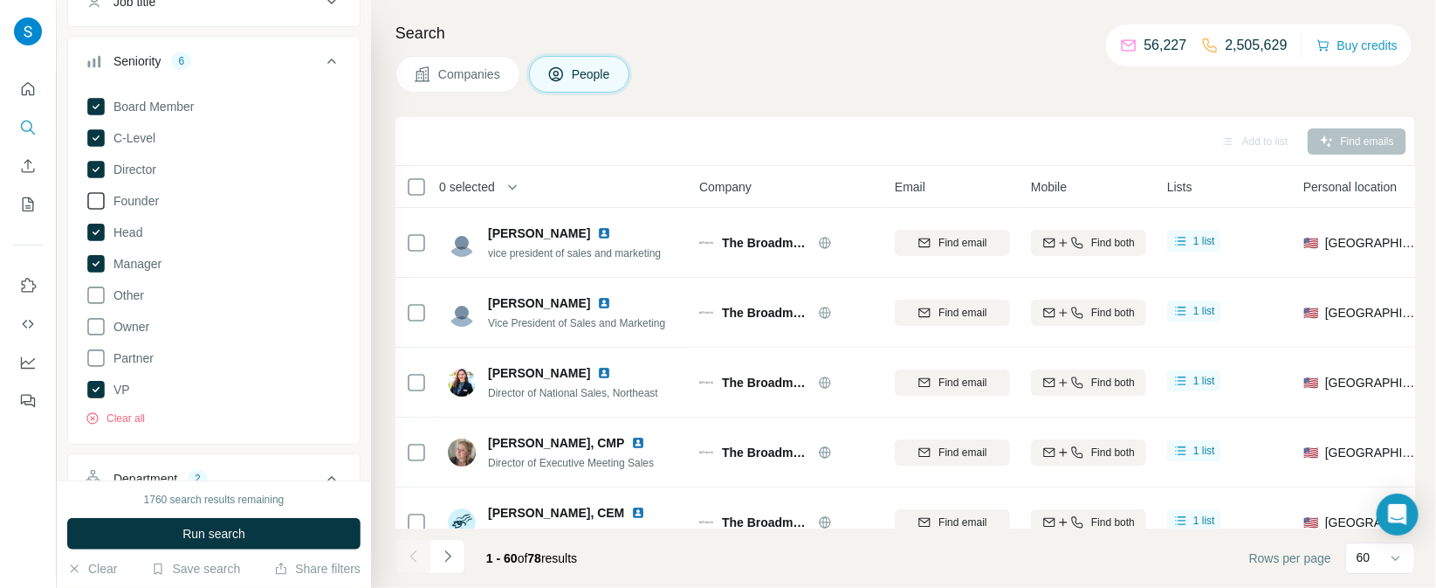
click at [97, 201] on icon at bounding box center [96, 200] width 21 height 21
click at [98, 290] on icon at bounding box center [96, 295] width 21 height 21
click at [98, 329] on icon at bounding box center [96, 326] width 21 height 21
click at [96, 357] on icon at bounding box center [96, 357] width 21 height 21
click at [133, 416] on button "Clear all" at bounding box center [115, 418] width 59 height 16
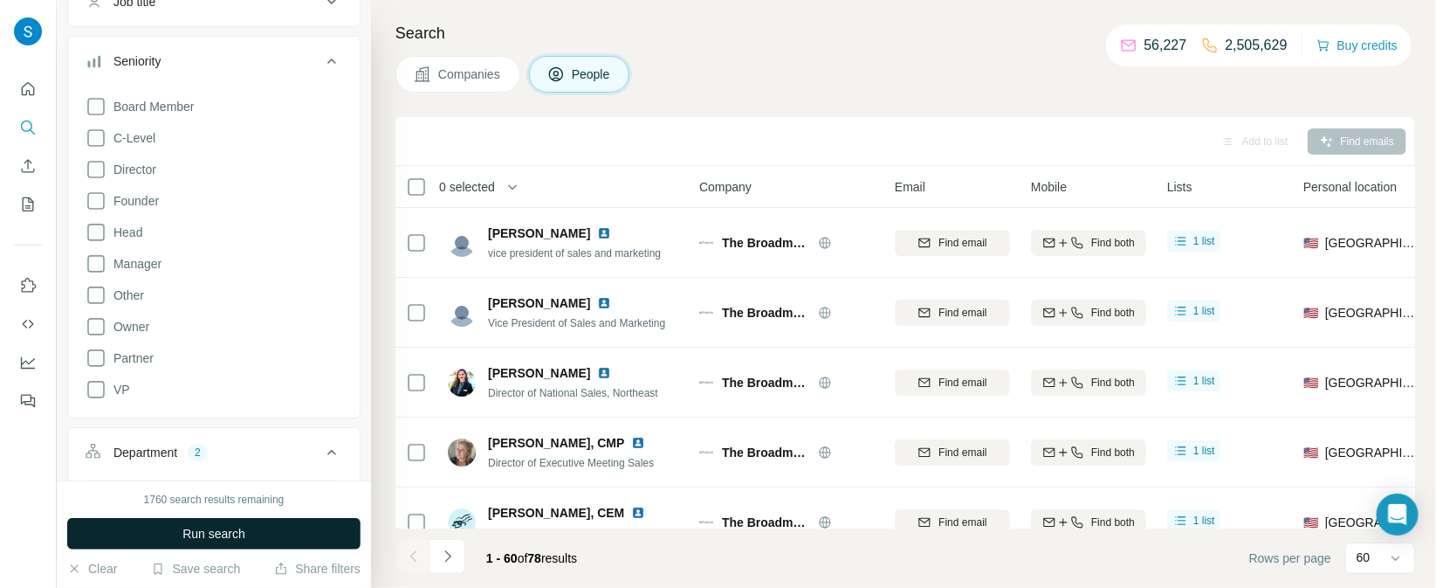
click at [239, 536] on span "Run search" at bounding box center [213, 533] width 63 height 17
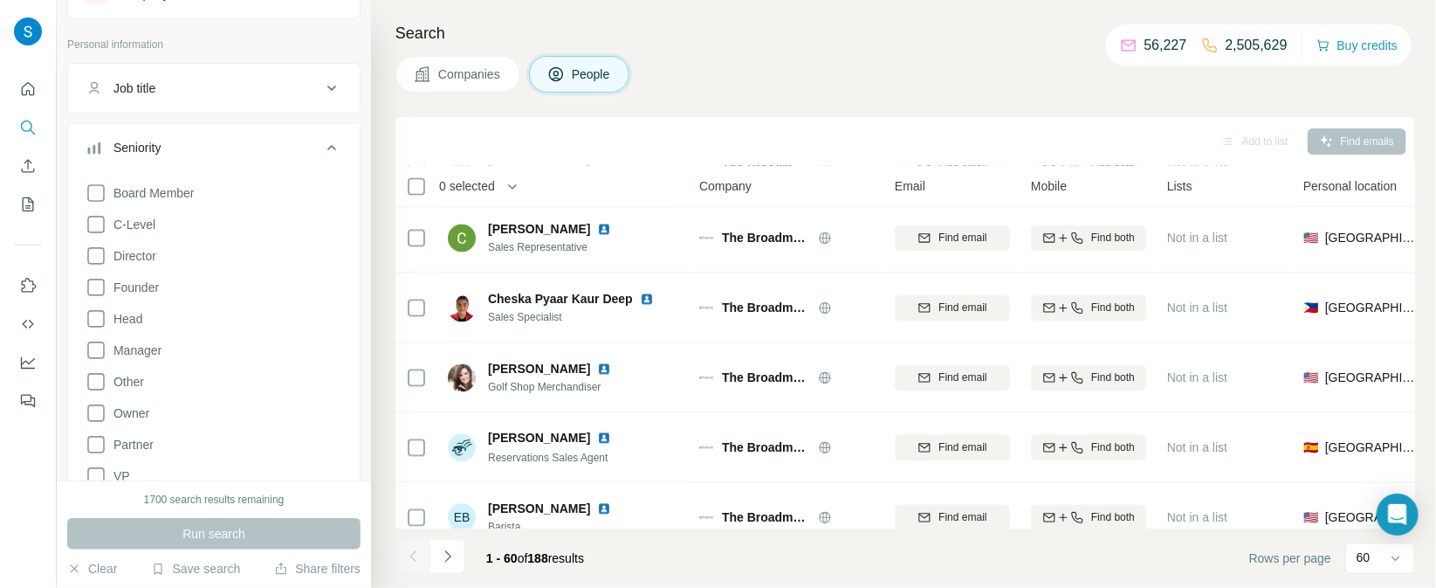
scroll to position [57, 0]
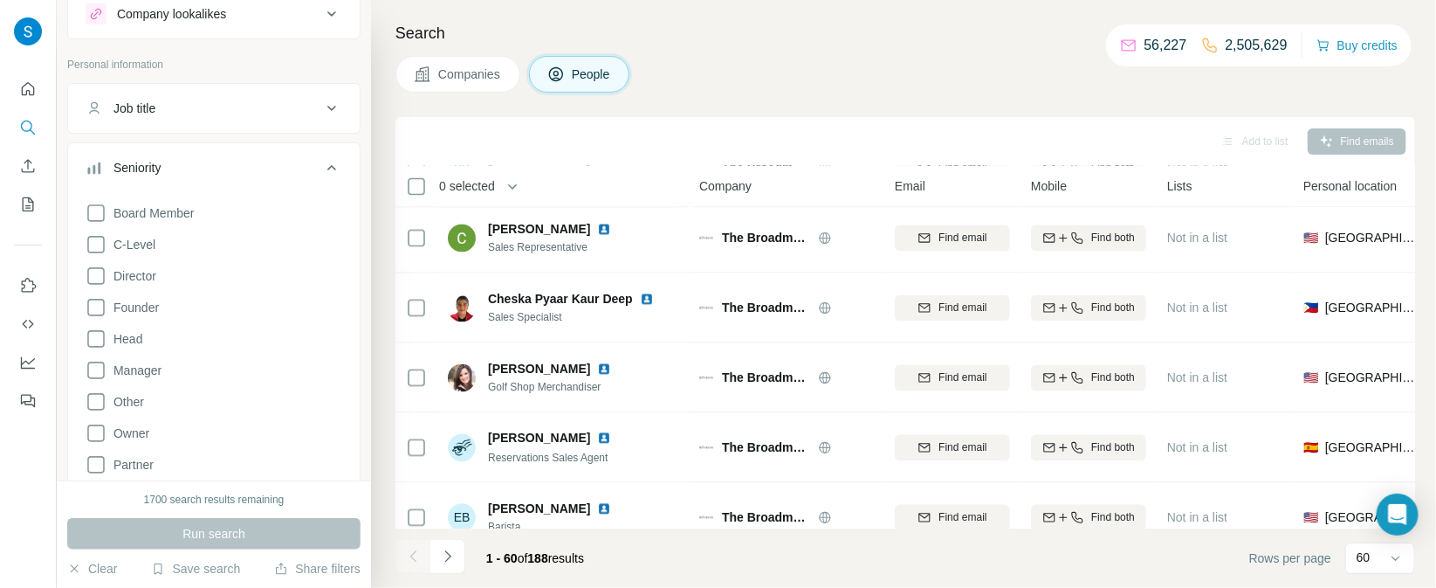
click at [300, 100] on div "Job title" at bounding box center [204, 108] width 236 height 17
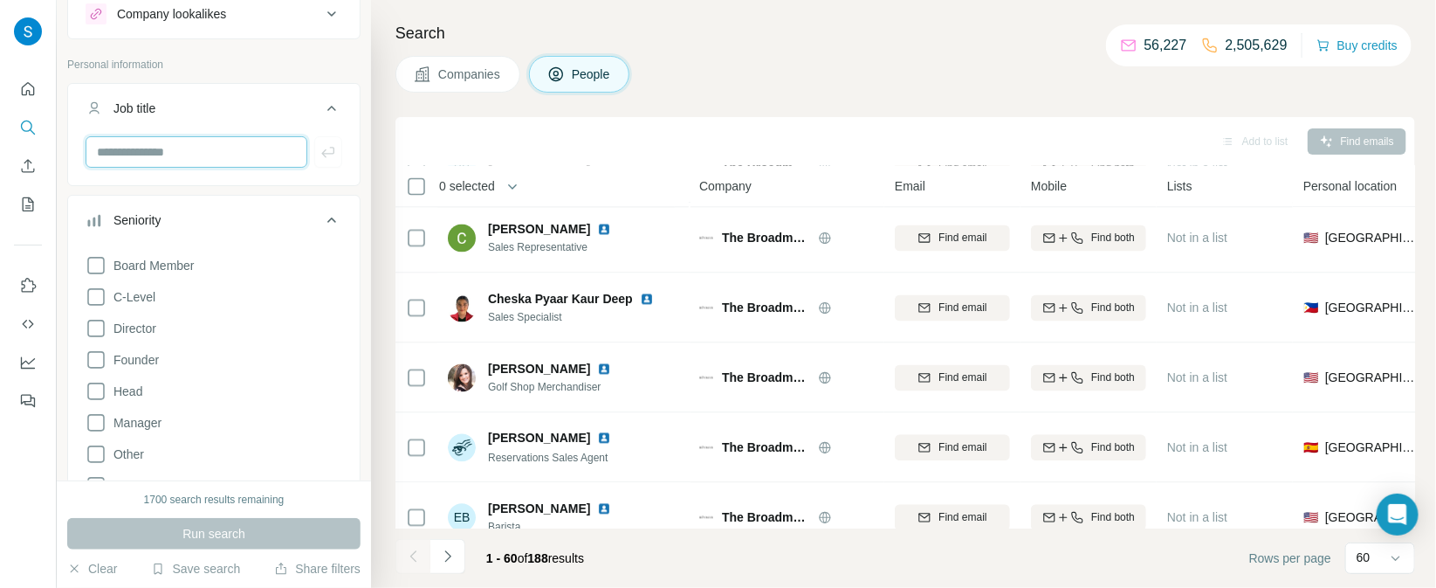
click at [258, 147] on input "text" at bounding box center [197, 151] width 222 height 31
click at [315, 72] on div "Personal information" at bounding box center [213, 70] width 293 height 26
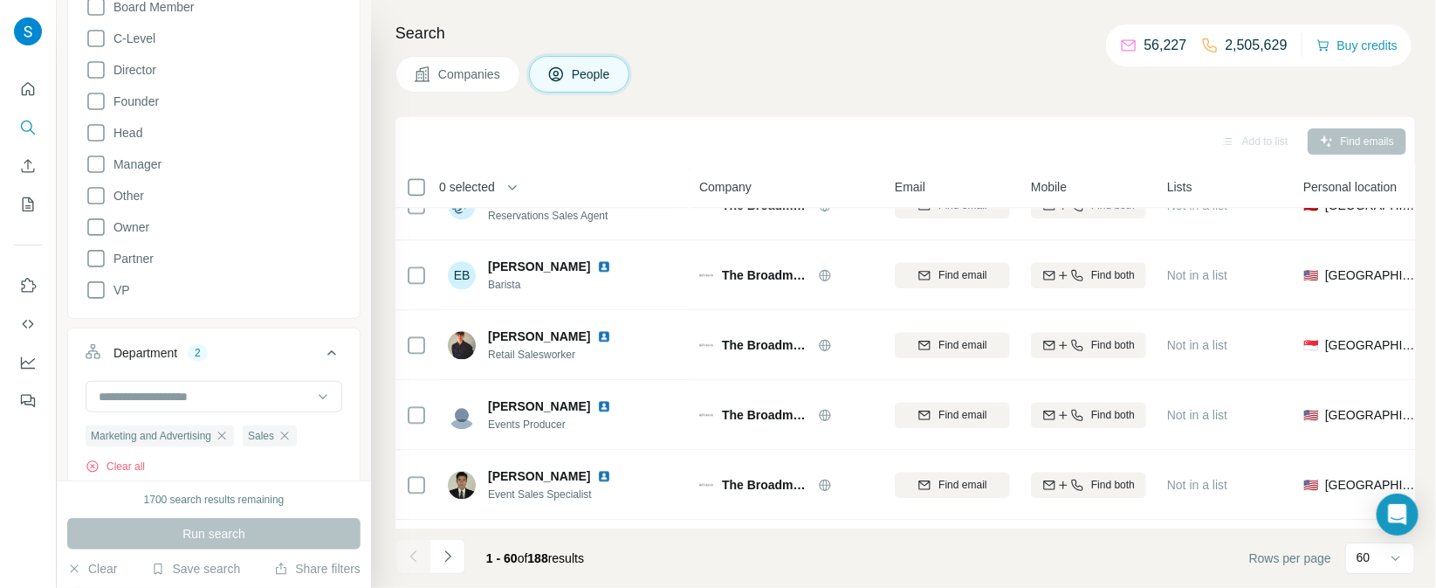
scroll to position [319, 0]
click at [31, 206] on icon "My lists" at bounding box center [27, 204] width 17 height 17
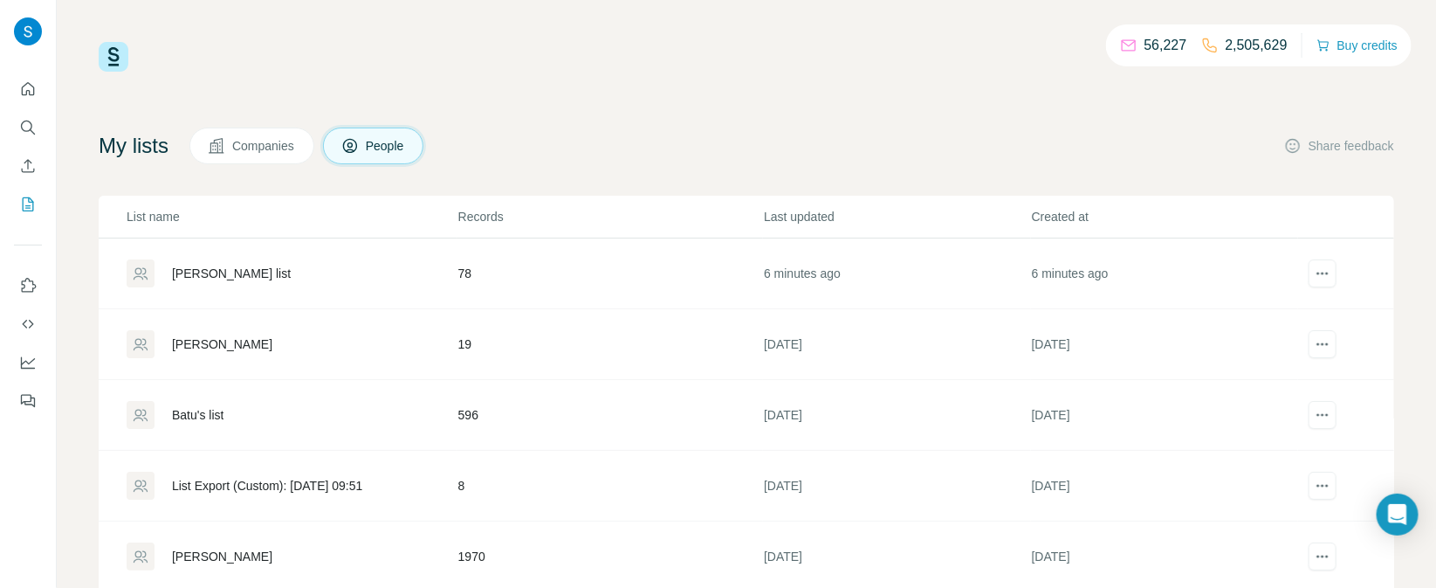
click at [207, 272] on div "[PERSON_NAME] list" at bounding box center [231, 273] width 119 height 17
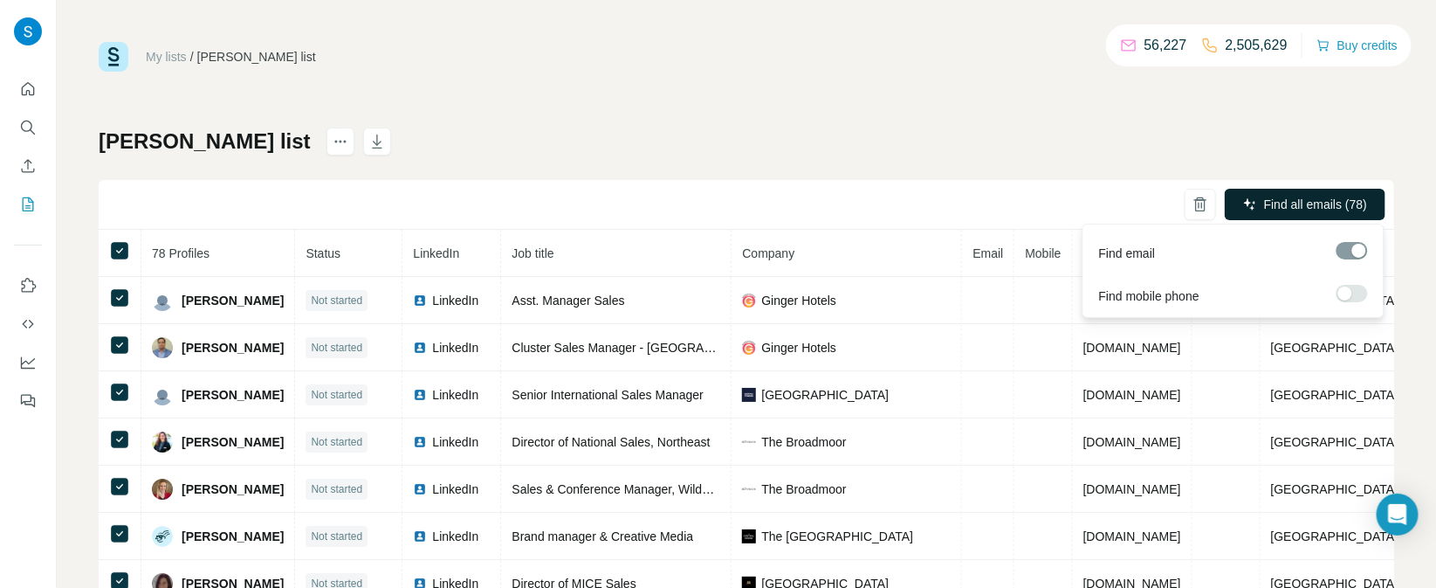
click at [1310, 203] on span "Find all emails (78)" at bounding box center [1315, 204] width 103 height 17
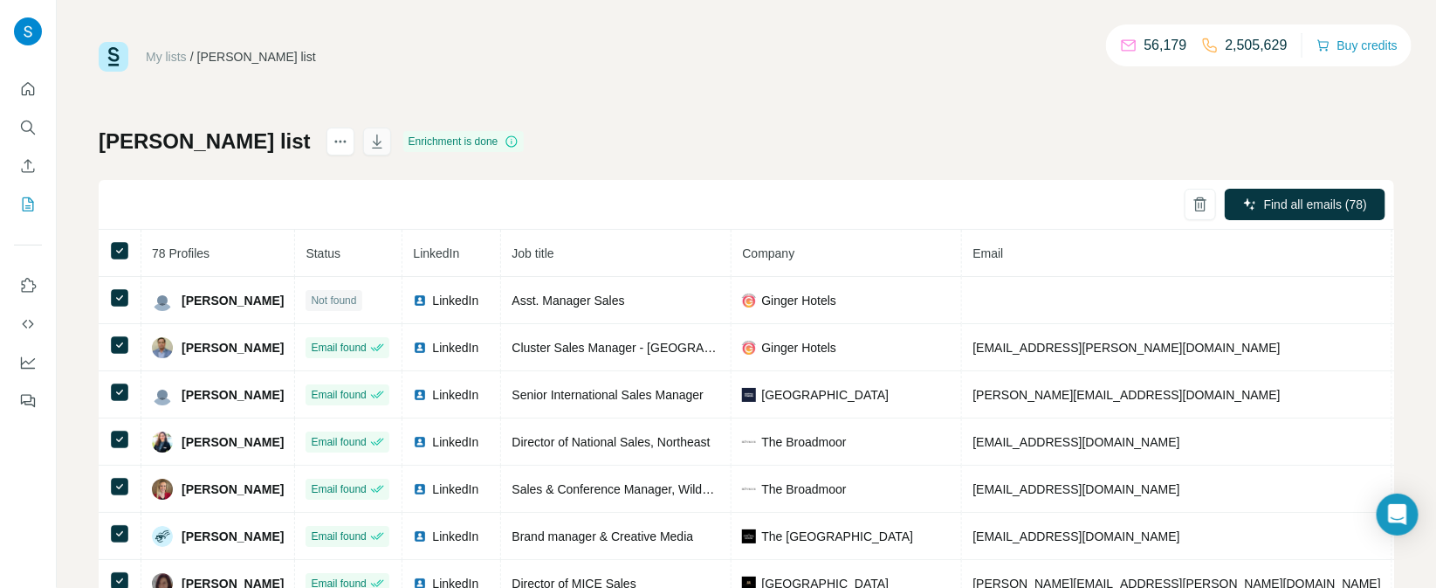
click at [368, 139] on icon "button" at bounding box center [376, 141] width 17 height 17
